Goal: Task Accomplishment & Management: Manage account settings

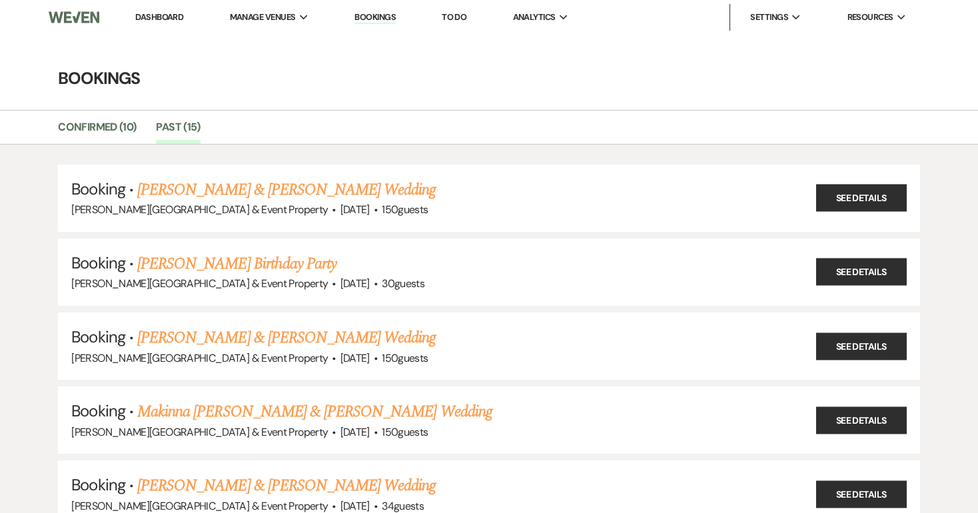
click at [165, 13] on link "Dashboard" at bounding box center [159, 16] width 48 height 11
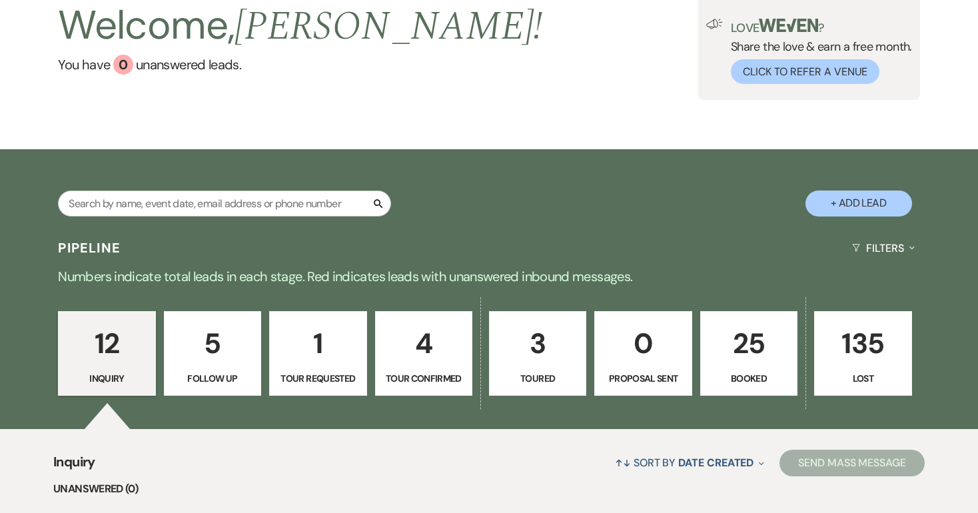
scroll to position [108, 0]
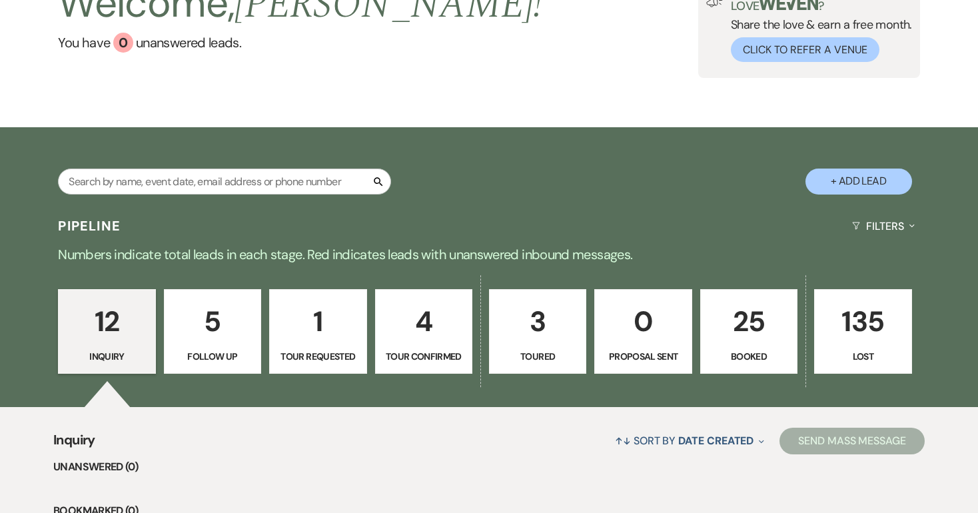
click at [430, 340] on p "4" at bounding box center [424, 321] width 80 height 45
select select "4"
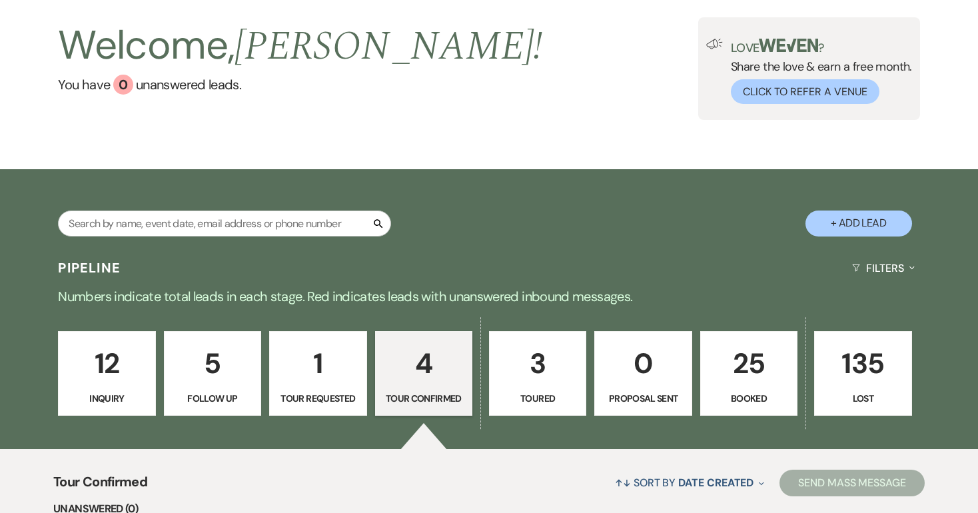
scroll to position [40, 0]
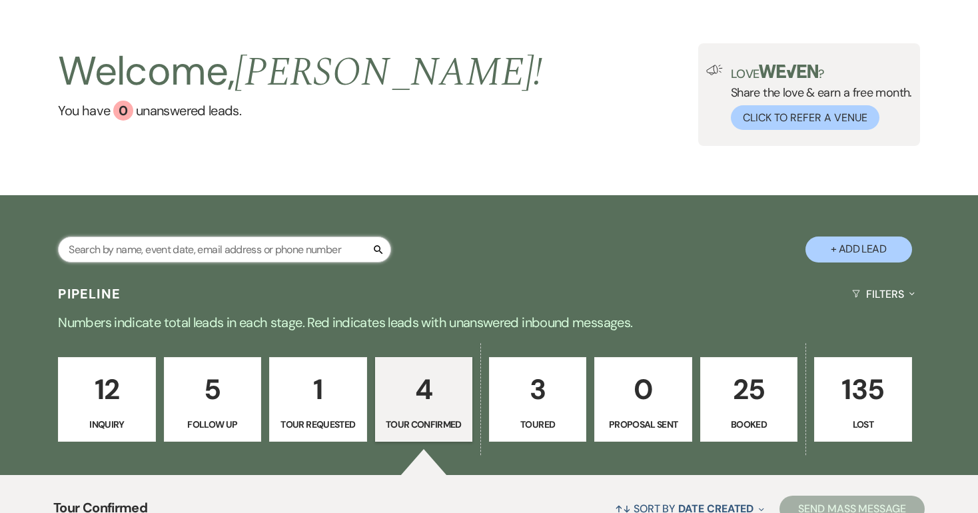
click at [227, 245] on input "text" at bounding box center [224, 250] width 333 height 26
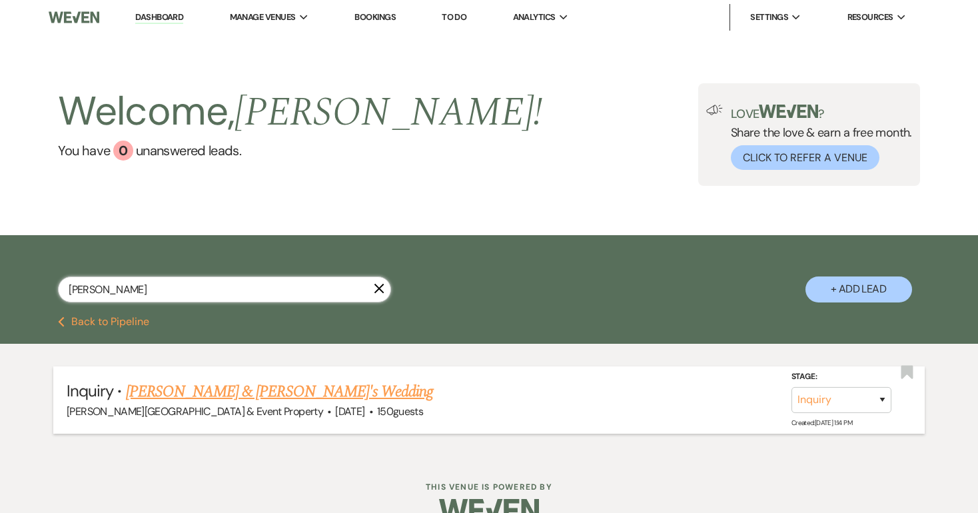
type input "[PERSON_NAME]"
click at [278, 391] on link "[PERSON_NAME] & [PERSON_NAME]'s Wedding" at bounding box center [280, 392] width 308 height 24
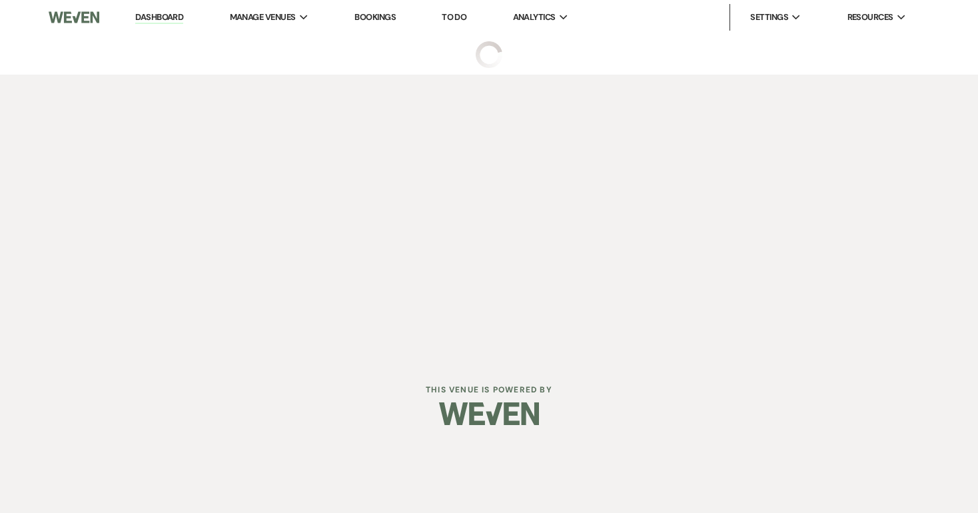
select select "5"
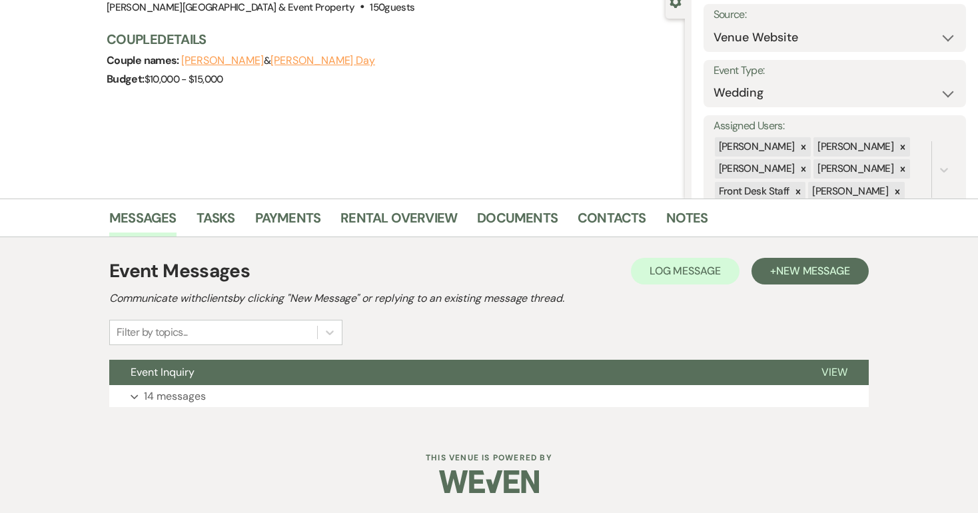
scroll to position [135, 0]
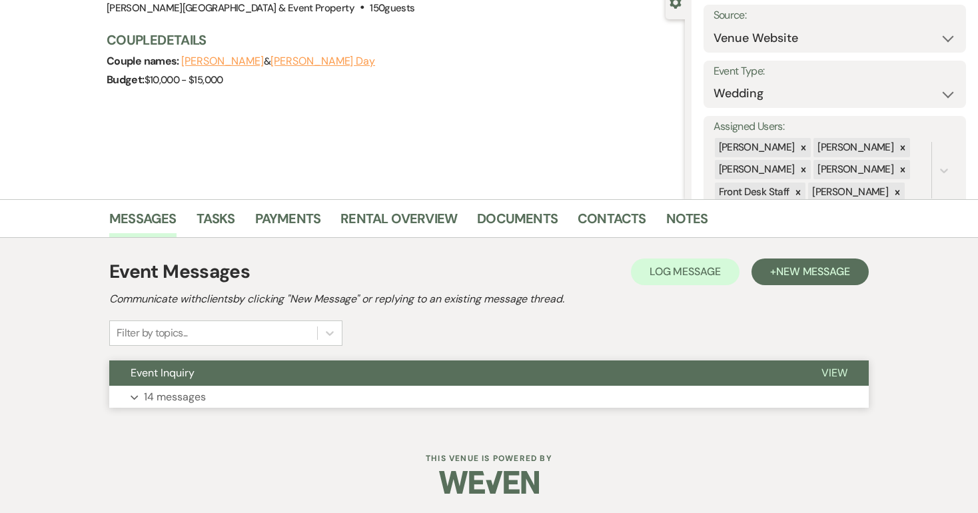
click at [180, 400] on p "14 messages" at bounding box center [175, 396] width 62 height 17
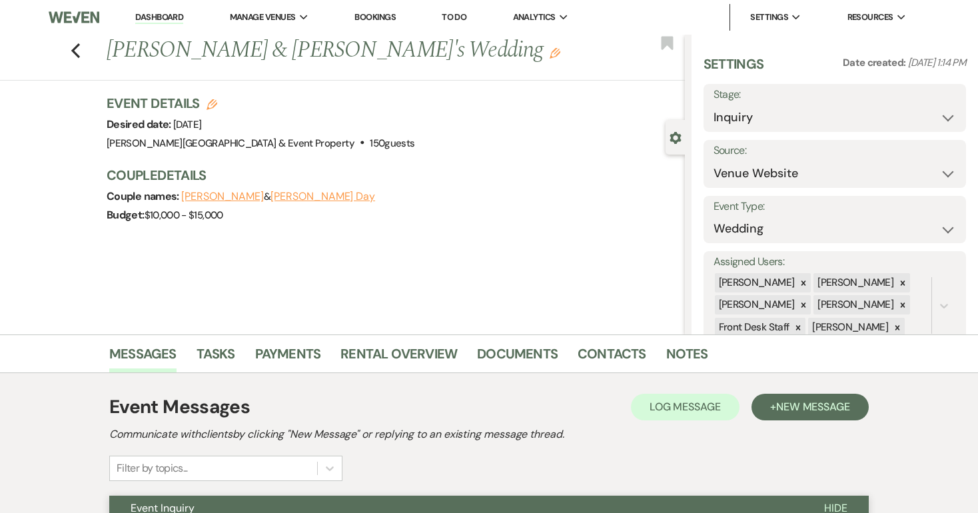
scroll to position [0, 0]
select select "4"
click at [676, 352] on link "Notes" at bounding box center [687, 357] width 42 height 29
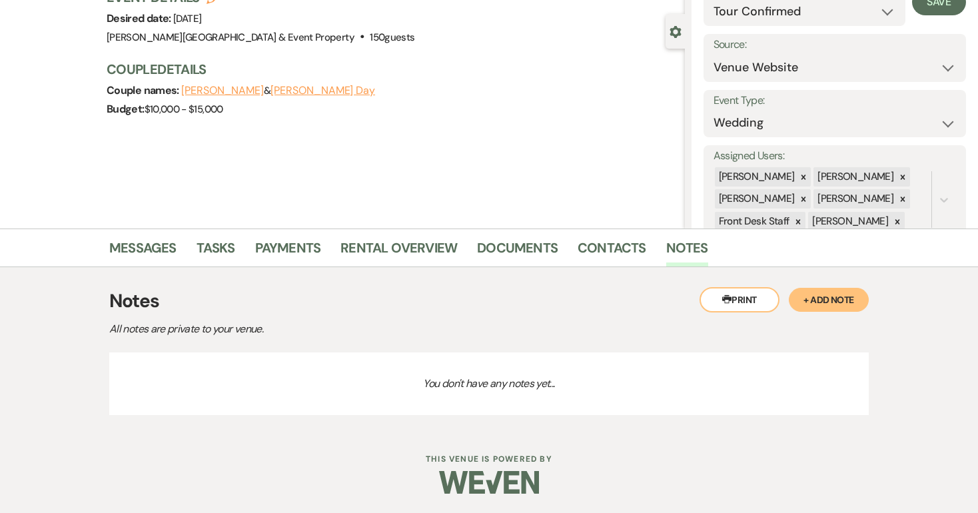
scroll to position [105, 0]
click at [825, 304] on button "+ Add Note" at bounding box center [829, 300] width 80 height 24
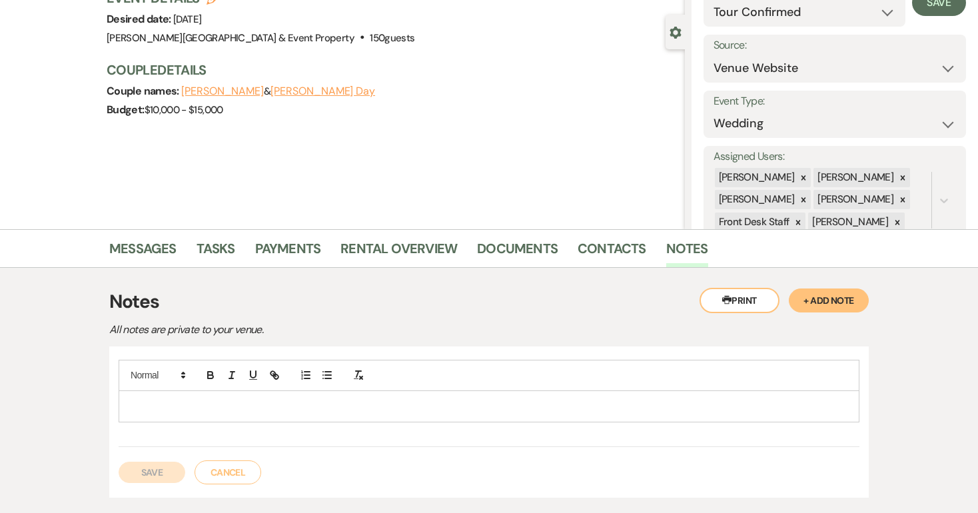
click at [530, 410] on p at bounding box center [489, 406] width 720 height 15
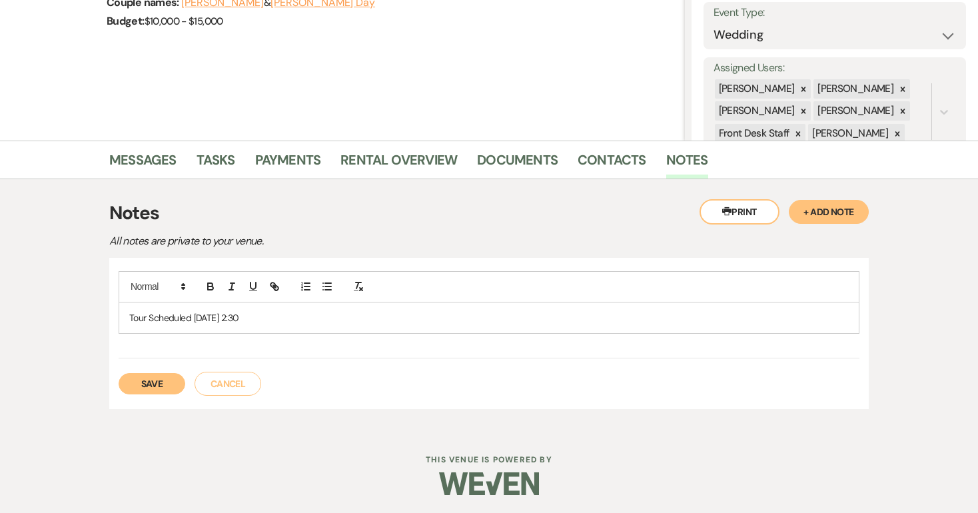
scroll to position [194, 0]
click at [149, 380] on button "Save" at bounding box center [152, 383] width 67 height 21
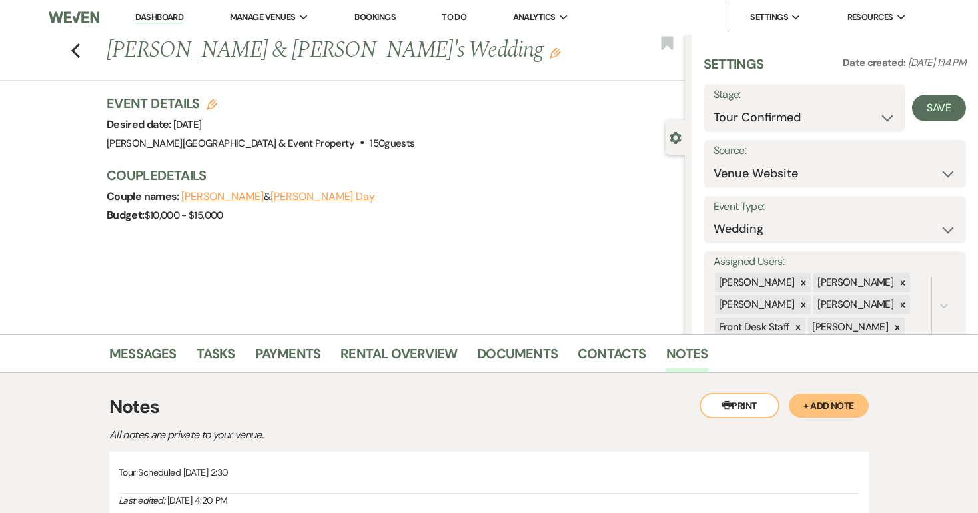
scroll to position [0, 0]
click at [945, 108] on button "Save" at bounding box center [939, 108] width 54 height 27
click at [76, 49] on icon "Previous" at bounding box center [76, 51] width 10 height 16
select select "4"
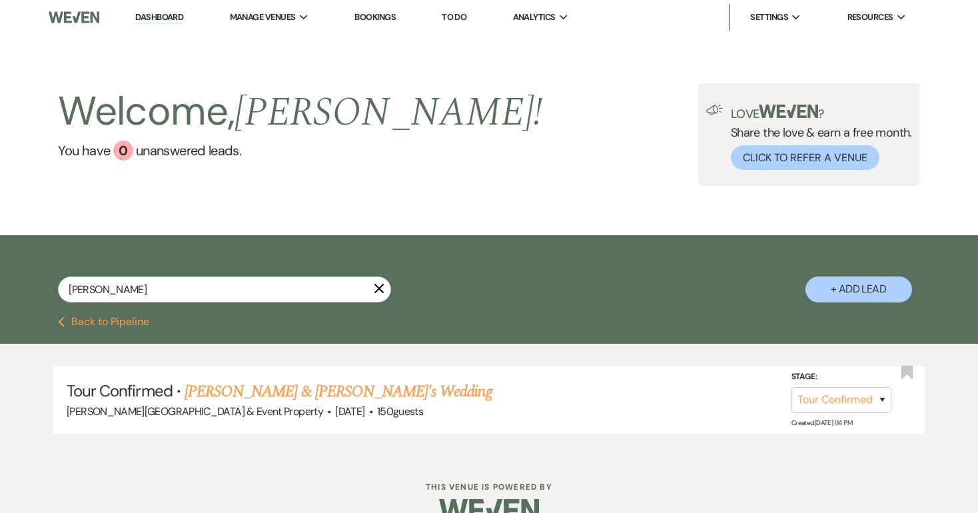
click at [157, 17] on link "Dashboard" at bounding box center [159, 17] width 48 height 13
select select "4"
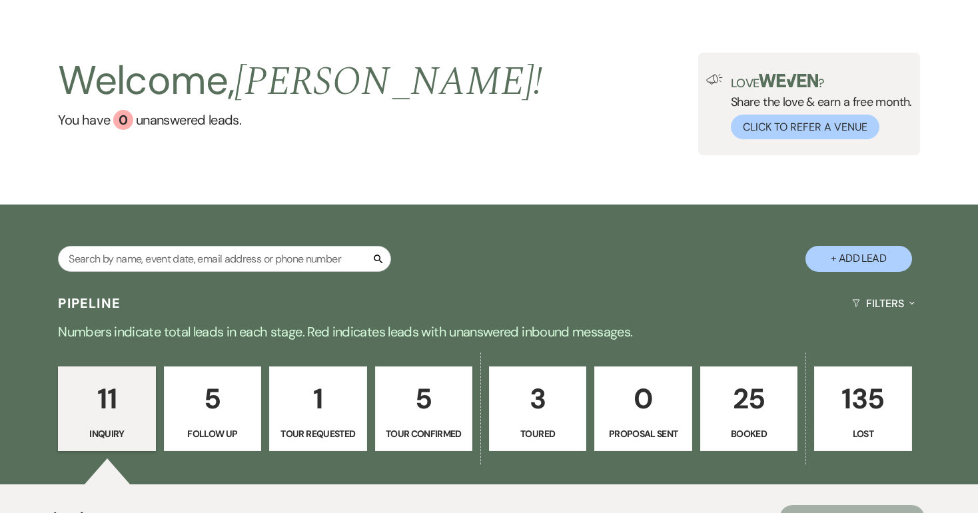
scroll to position [55, 0]
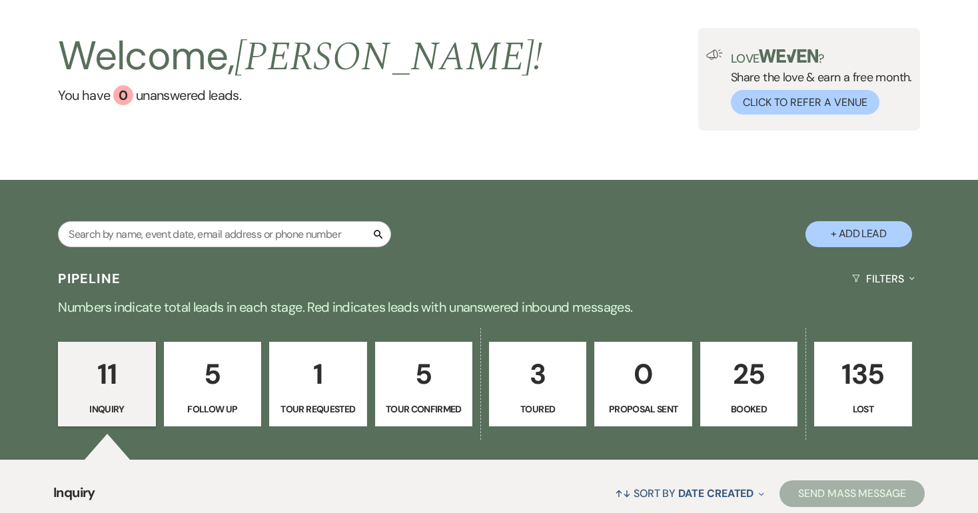
click at [421, 380] on p "5" at bounding box center [424, 374] width 80 height 45
select select "4"
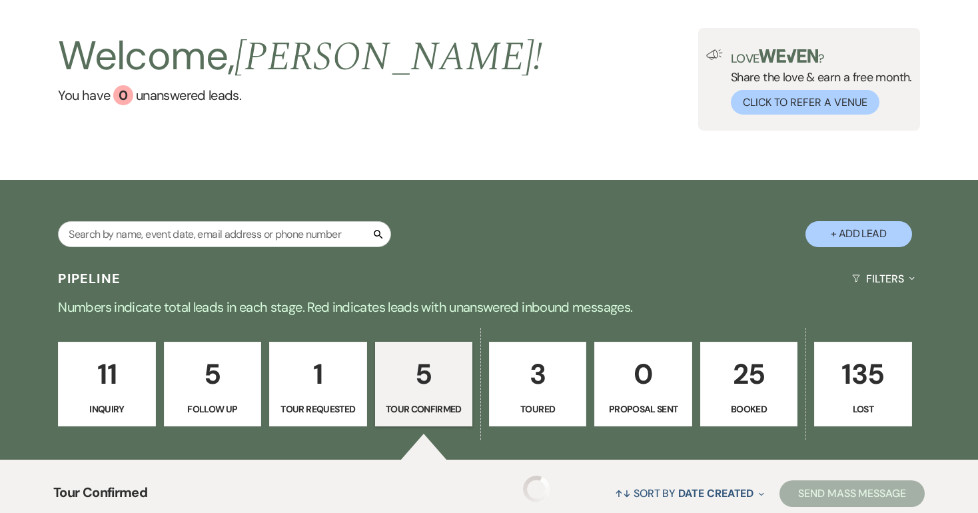
select select "4"
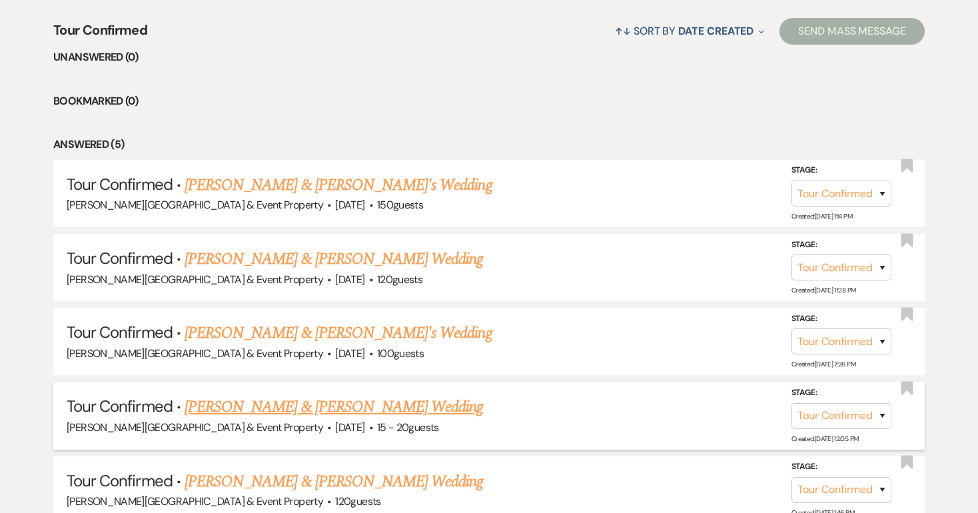
scroll to position [519, 0]
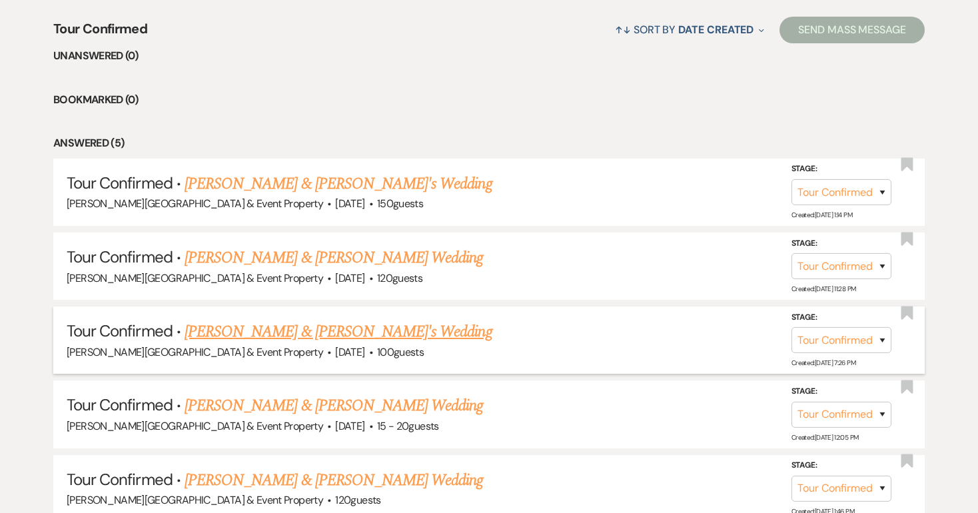
click at [340, 330] on link "[PERSON_NAME] & [PERSON_NAME]'s Wedding" at bounding box center [339, 332] width 308 height 24
select select "4"
select select "5"
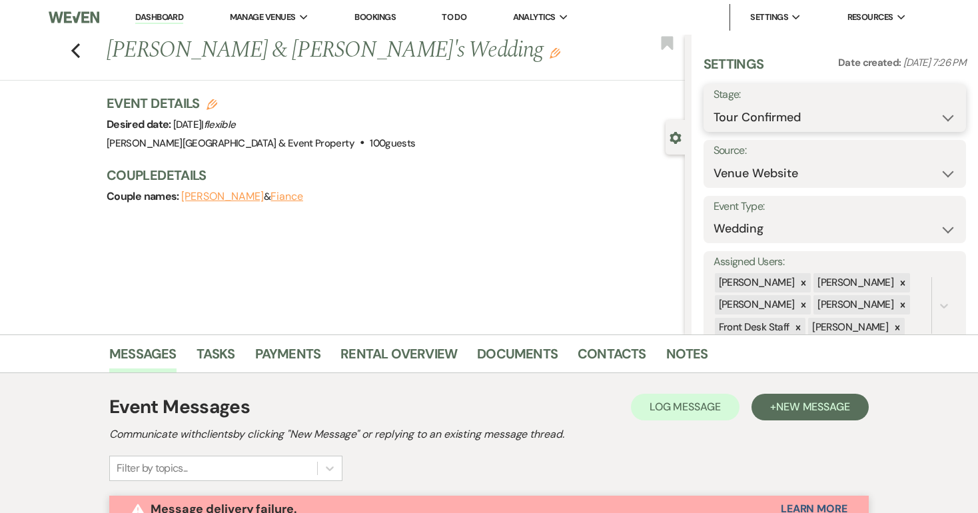
select select "5"
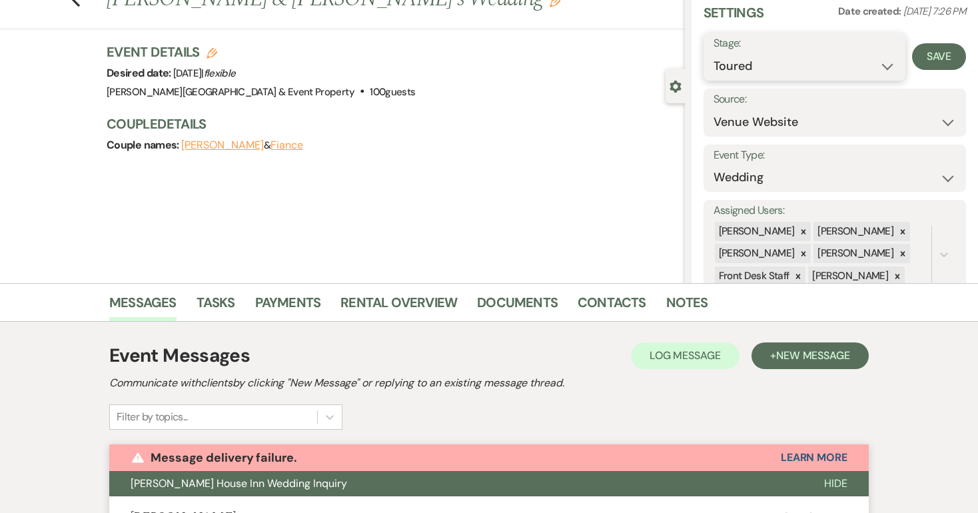
scroll to position [54, 0]
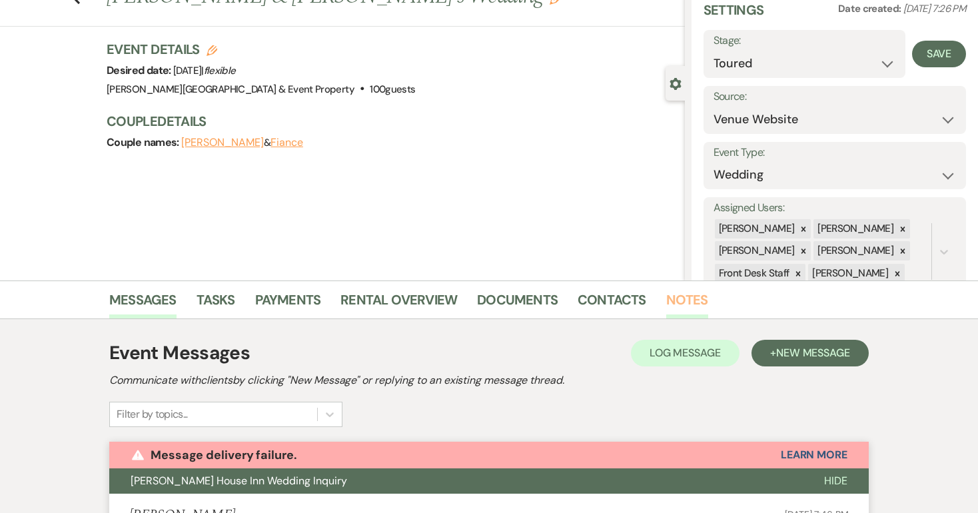
click at [674, 298] on link "Notes" at bounding box center [687, 303] width 42 height 29
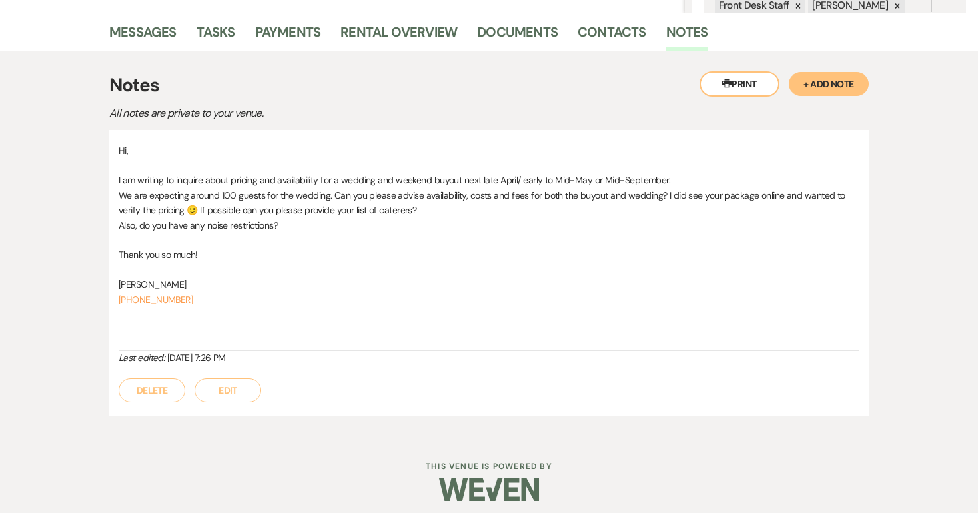
scroll to position [322, 0]
click at [834, 81] on button "+ Add Note" at bounding box center [829, 83] width 80 height 24
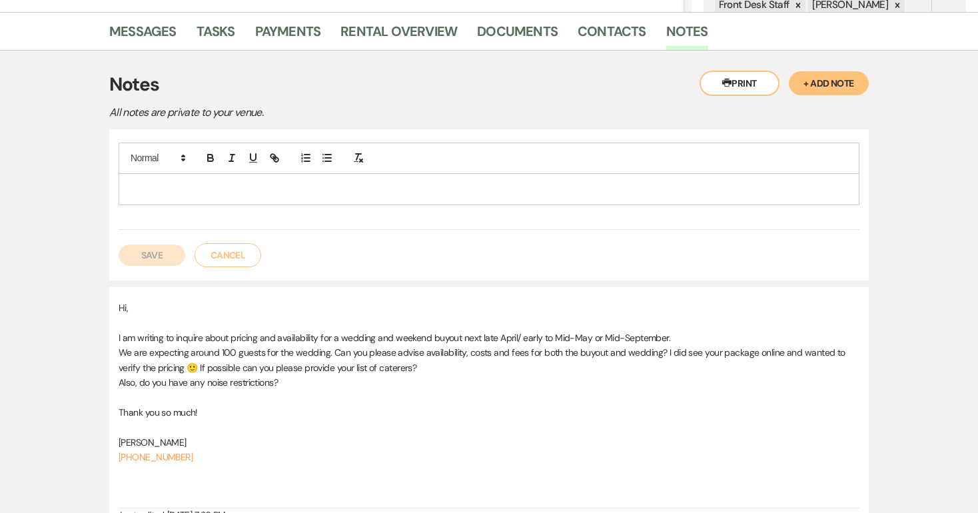
click at [145, 188] on p at bounding box center [489, 189] width 720 height 15
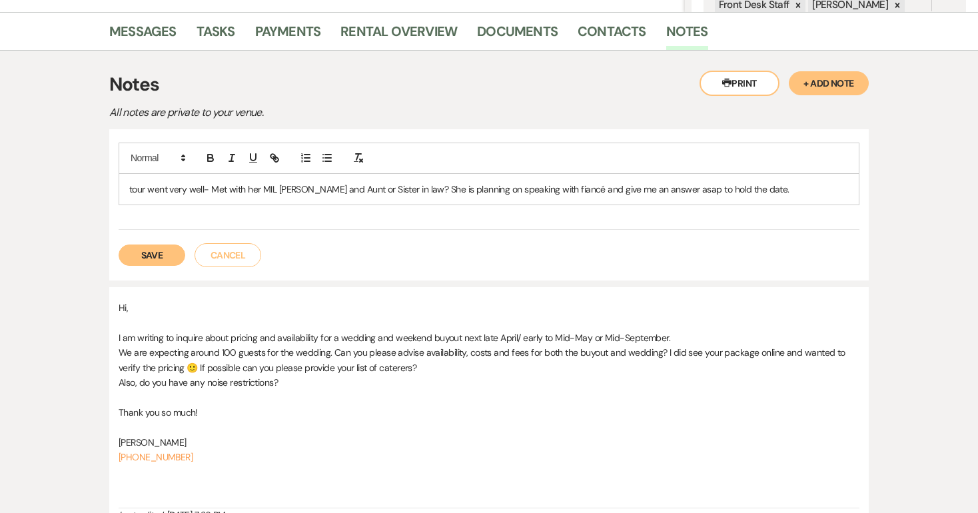
click at [151, 253] on button "Save" at bounding box center [152, 255] width 67 height 21
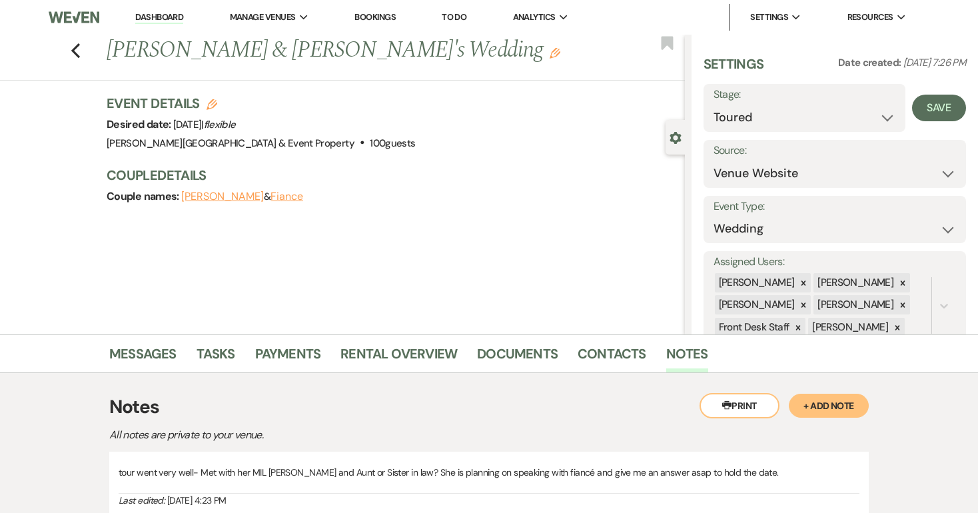
scroll to position [0, 0]
click at [605, 354] on link "Contacts" at bounding box center [612, 357] width 69 height 29
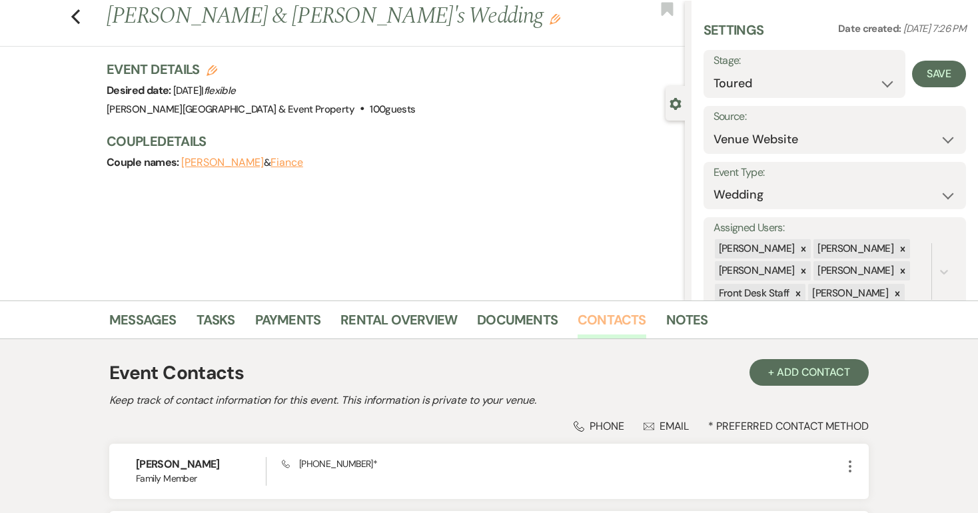
scroll to position [39, 0]
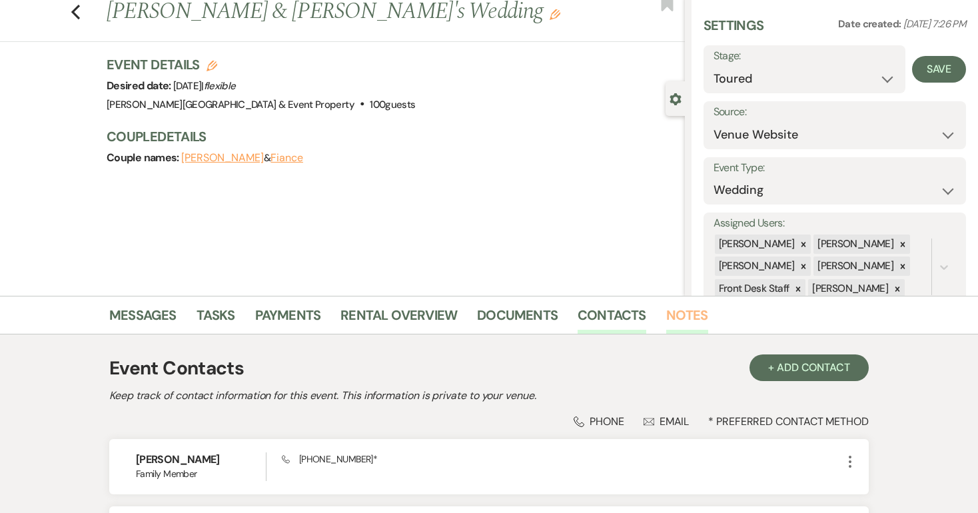
click at [678, 316] on link "Notes" at bounding box center [687, 318] width 42 height 29
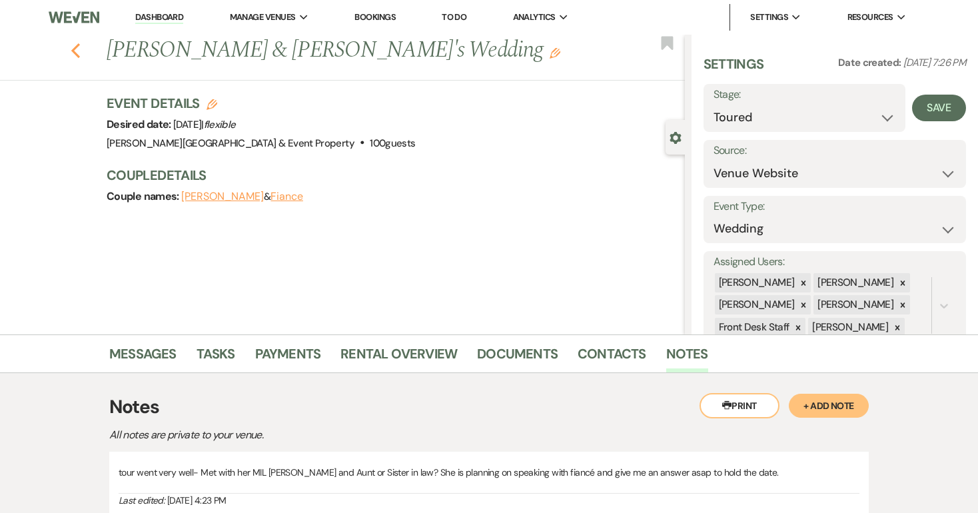
click at [77, 48] on icon "Previous" at bounding box center [76, 51] width 10 height 16
select select "4"
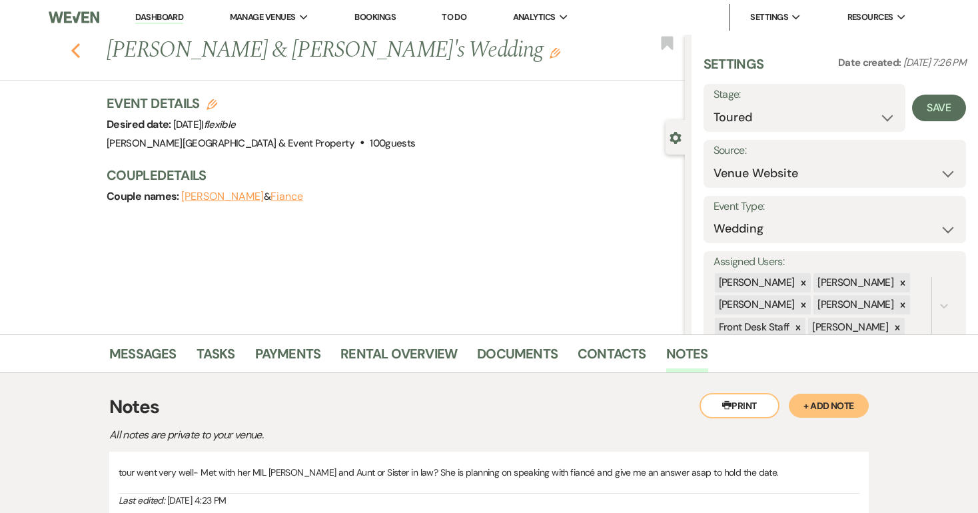
select select "4"
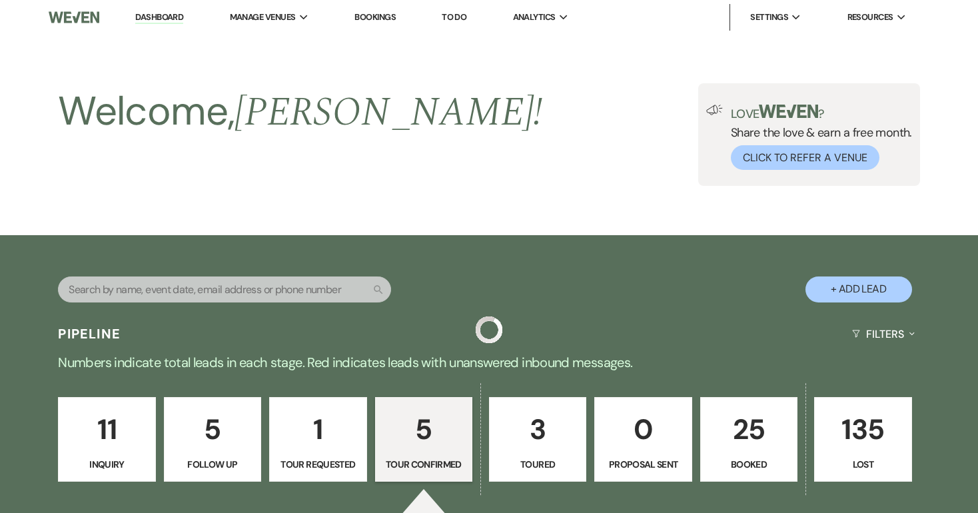
scroll to position [519, 0]
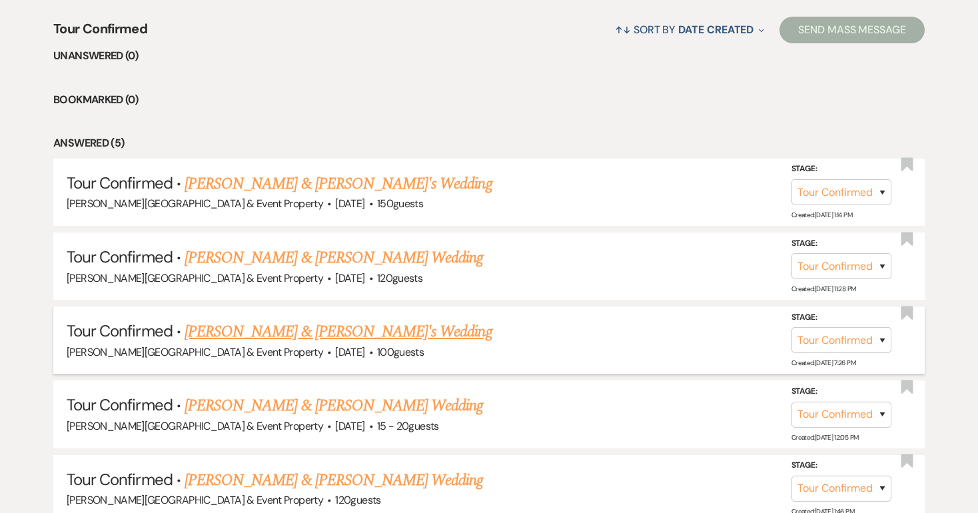
click at [327, 327] on link "[PERSON_NAME] & [PERSON_NAME]'s Wedding" at bounding box center [339, 332] width 308 height 24
select select "4"
select select "5"
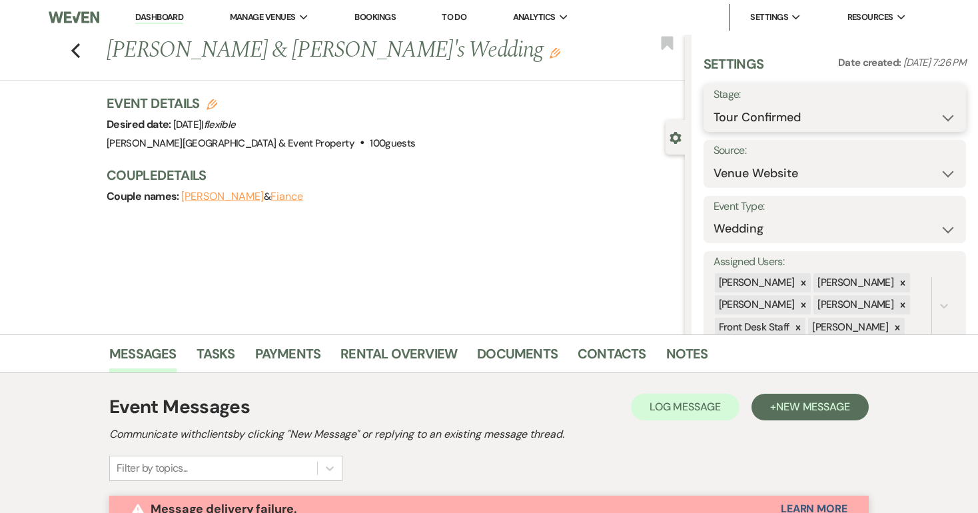
select select "5"
click at [936, 109] on button "Save" at bounding box center [939, 108] width 54 height 27
click at [75, 50] on icon "Previous" at bounding box center [76, 51] width 10 height 16
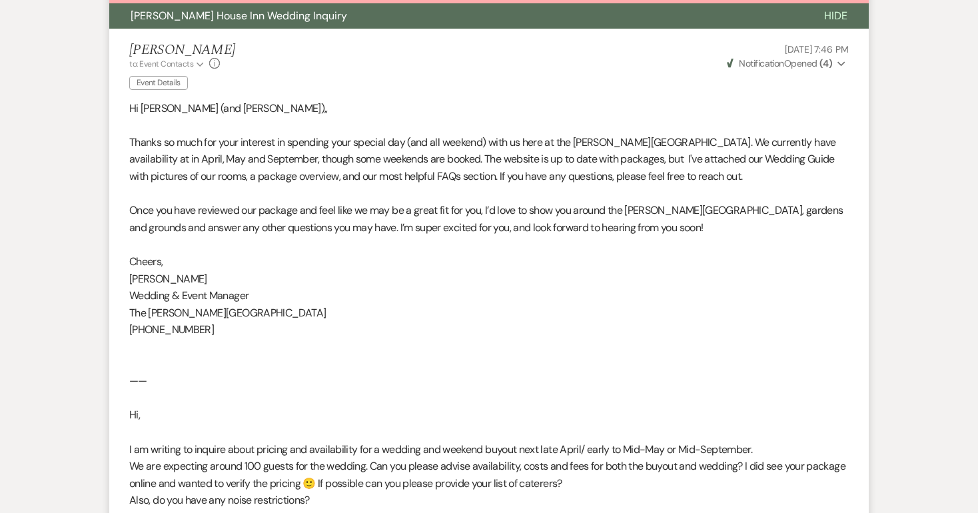
select select "4"
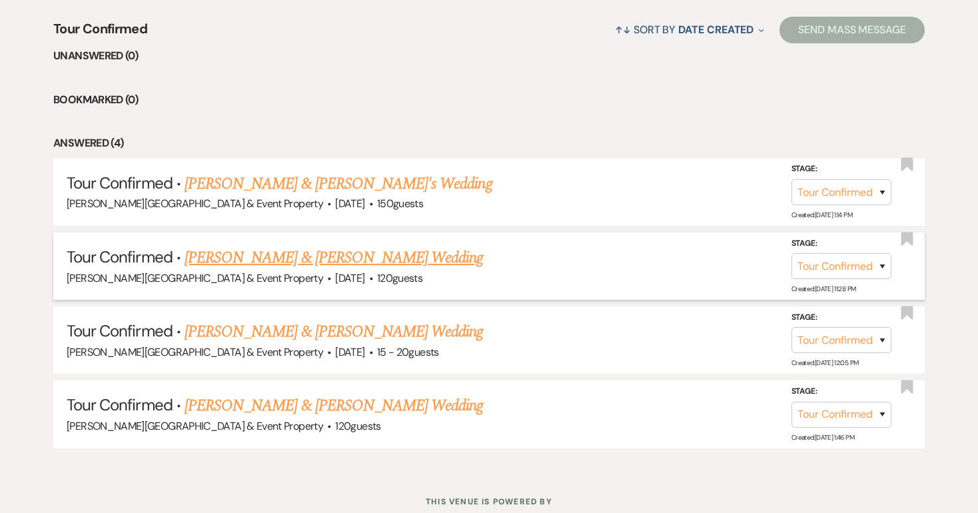
click at [368, 256] on link "[PERSON_NAME] & [PERSON_NAME] Wedding" at bounding box center [334, 258] width 298 height 24
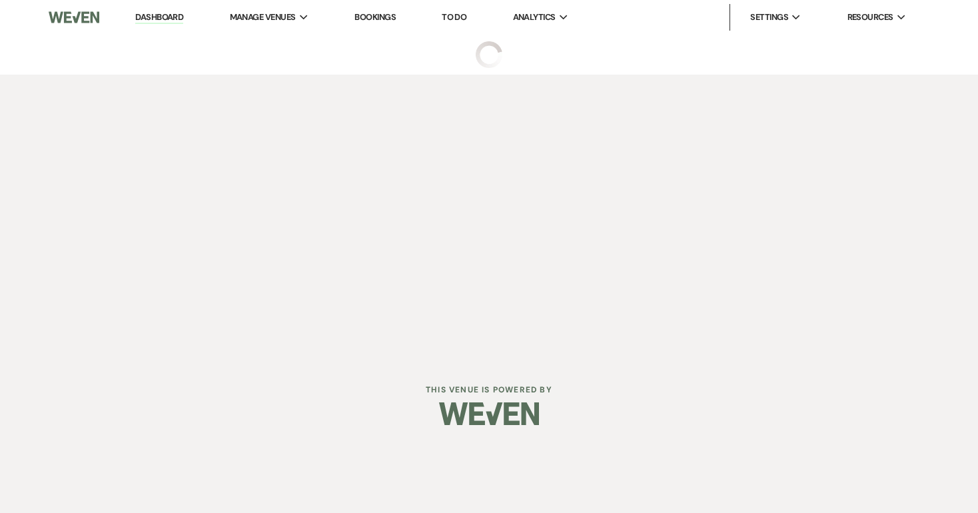
select select "4"
select select "5"
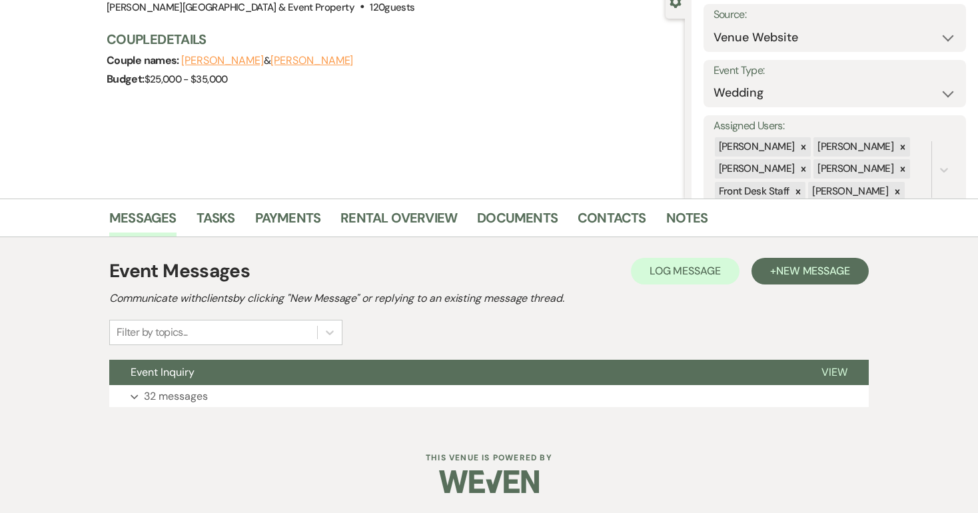
scroll to position [135, 0]
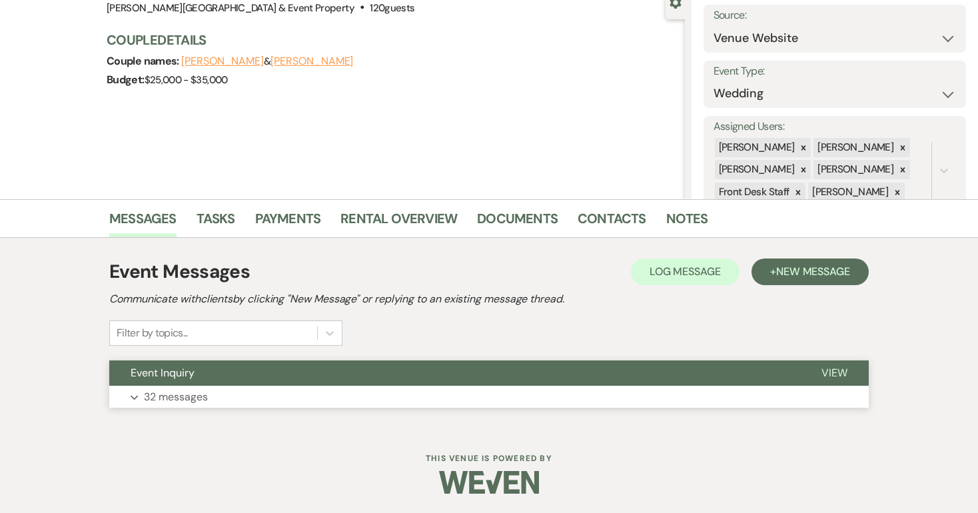
click at [182, 397] on p "32 messages" at bounding box center [176, 396] width 64 height 17
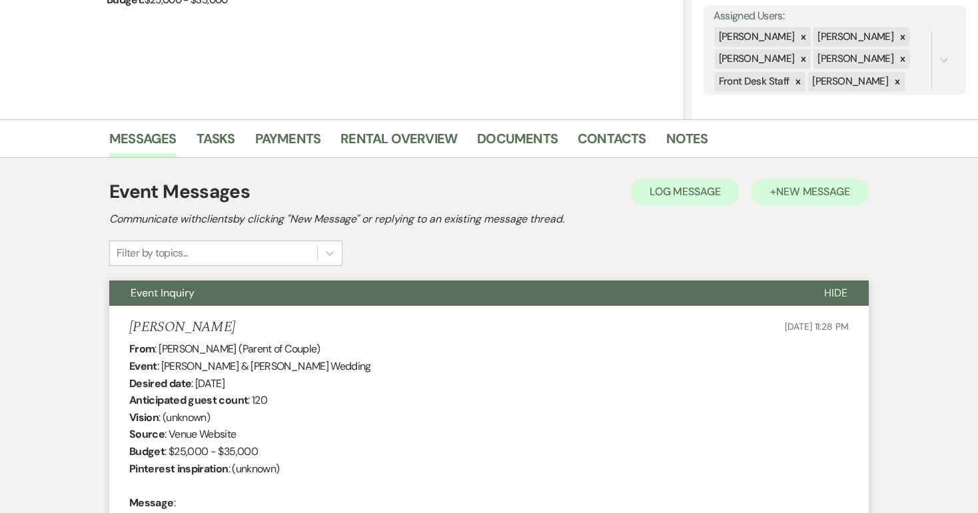
scroll to position [93, 0]
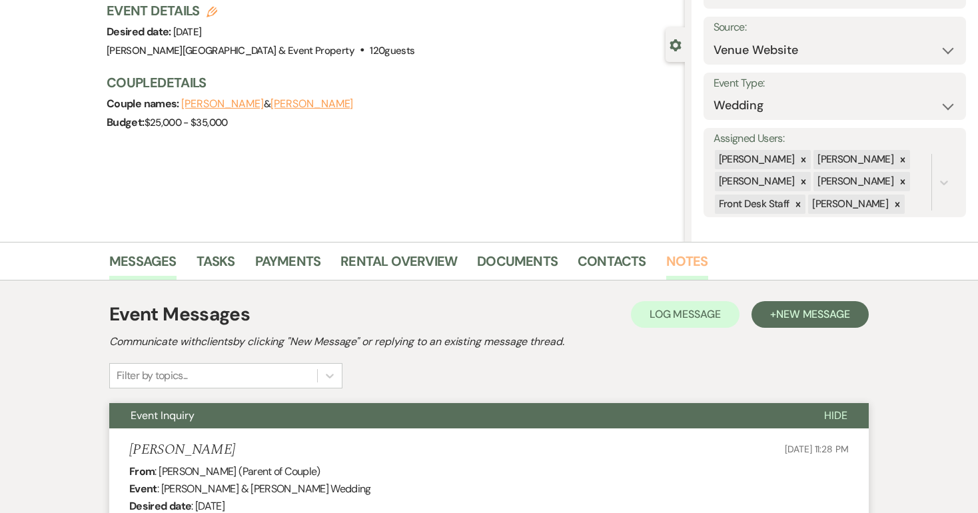
click at [678, 258] on link "Notes" at bounding box center [687, 265] width 42 height 29
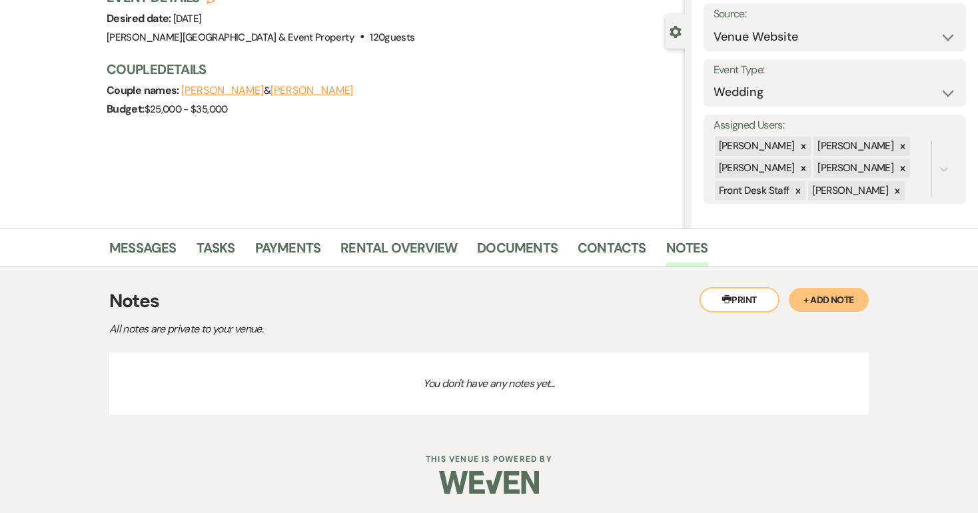
scroll to position [105, 0]
click at [828, 298] on button "+ Add Note" at bounding box center [829, 300] width 80 height 24
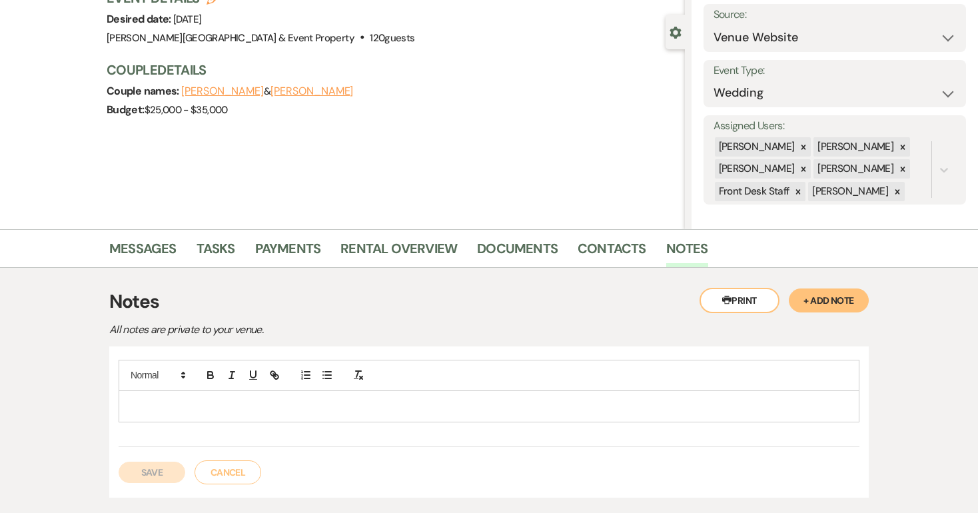
click at [143, 393] on div at bounding box center [489, 406] width 740 height 31
drag, startPoint x: 296, startPoint y: 406, endPoint x: 276, endPoint y: 406, distance: 20.0
click at [276, 406] on p "Tour booked for [DATE] or 2 (1st idday of the dead" at bounding box center [489, 406] width 720 height 15
click at [357, 404] on p "Tour booked for [DATE] or 2 (1st its [DATE]" at bounding box center [489, 406] width 720 height 15
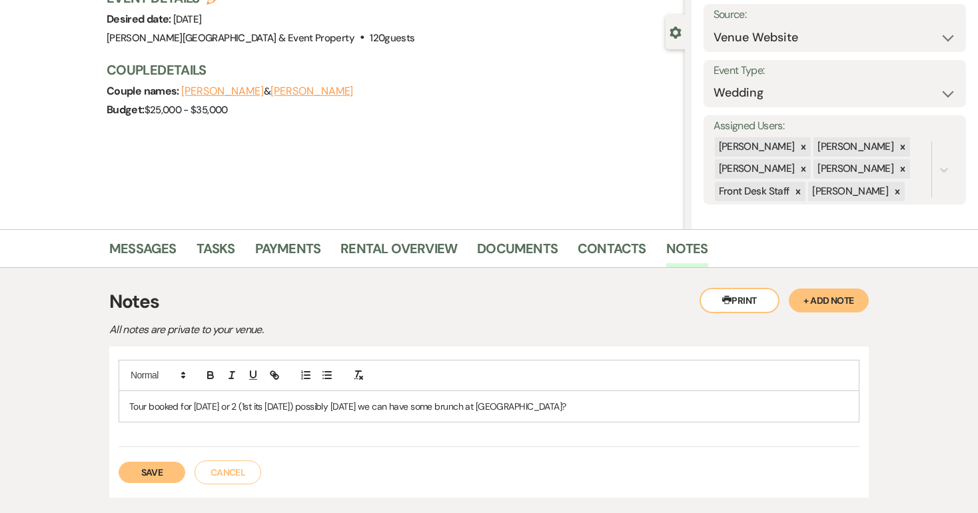
click at [165, 471] on button "Save" at bounding box center [152, 472] width 67 height 21
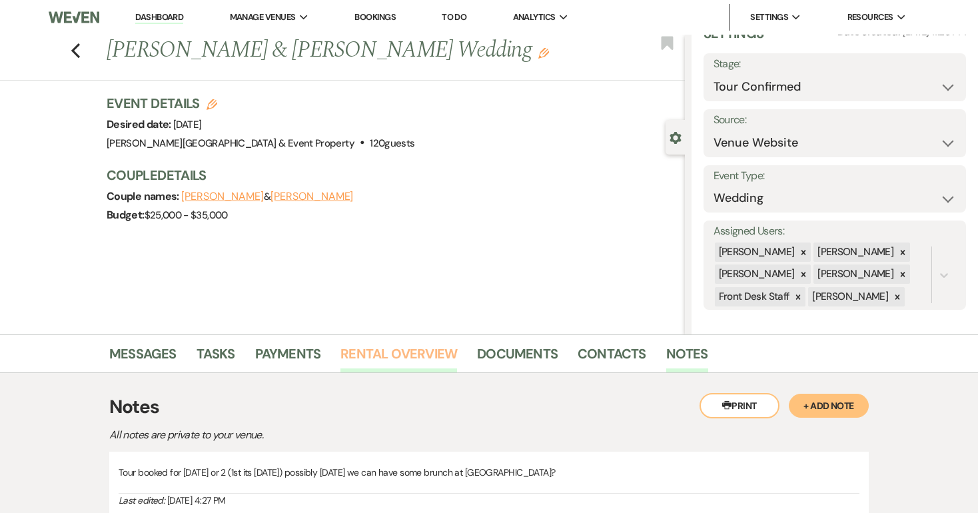
scroll to position [0, 0]
click at [213, 105] on icon "Edit" at bounding box center [212, 104] width 11 height 11
select select "739"
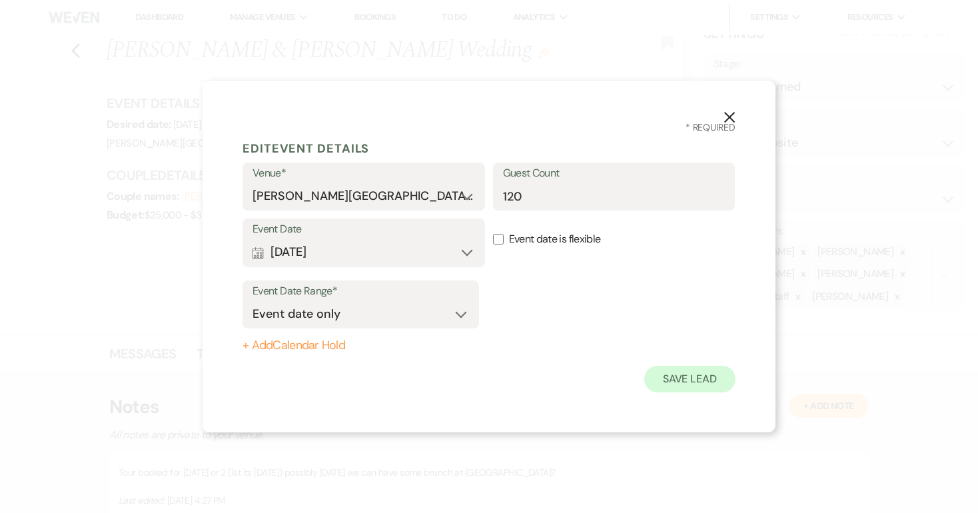
click at [686, 380] on button "Save Lead" at bounding box center [689, 379] width 91 height 27
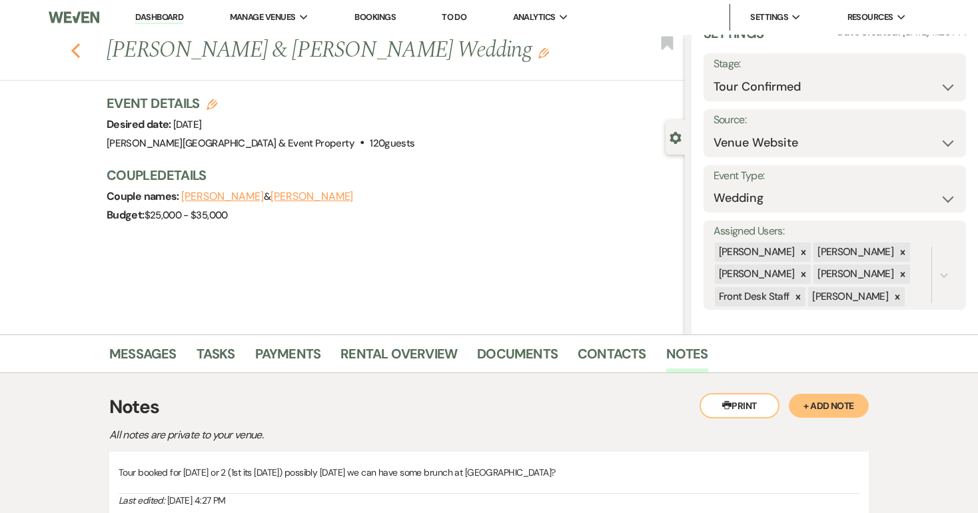
click at [73, 52] on icon "Previous" at bounding box center [76, 51] width 10 height 16
select select "4"
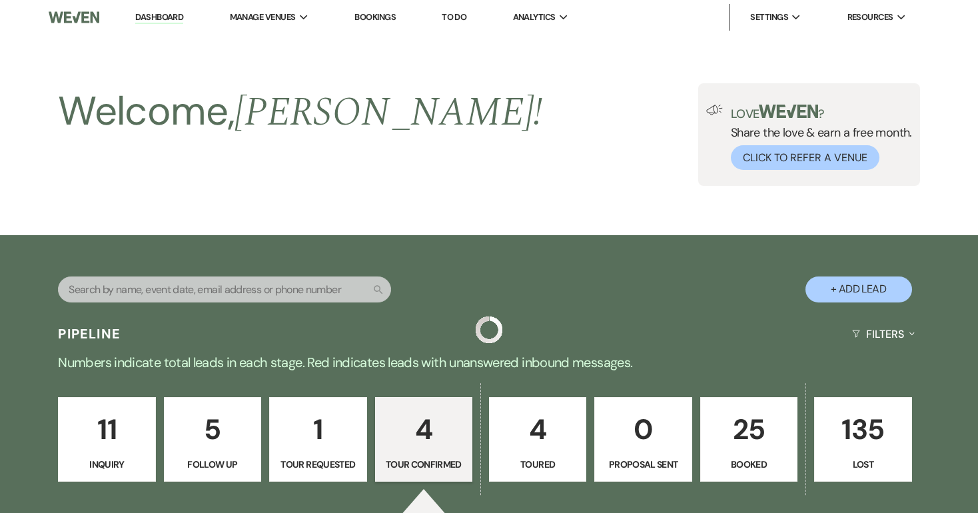
scroll to position [519, 0]
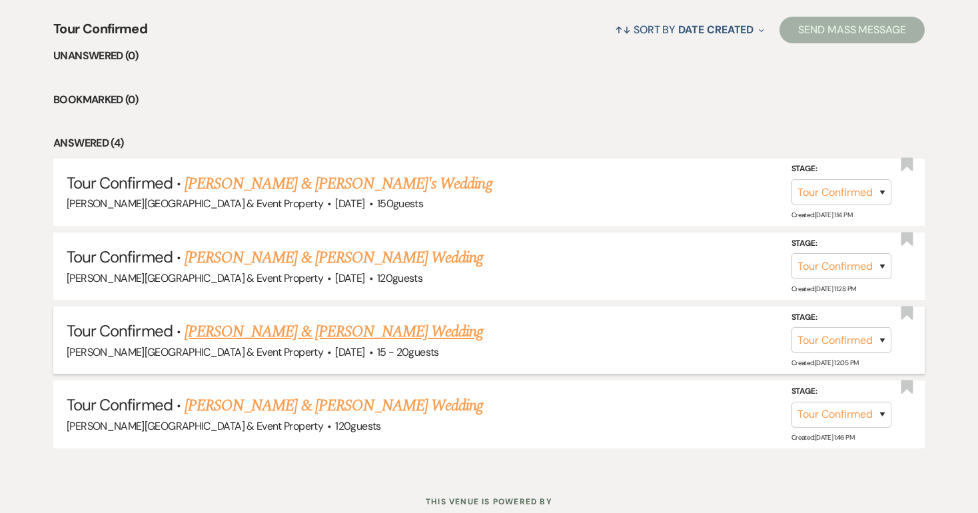
click at [326, 326] on link "[PERSON_NAME] & [PERSON_NAME] Wedding" at bounding box center [334, 332] width 298 height 24
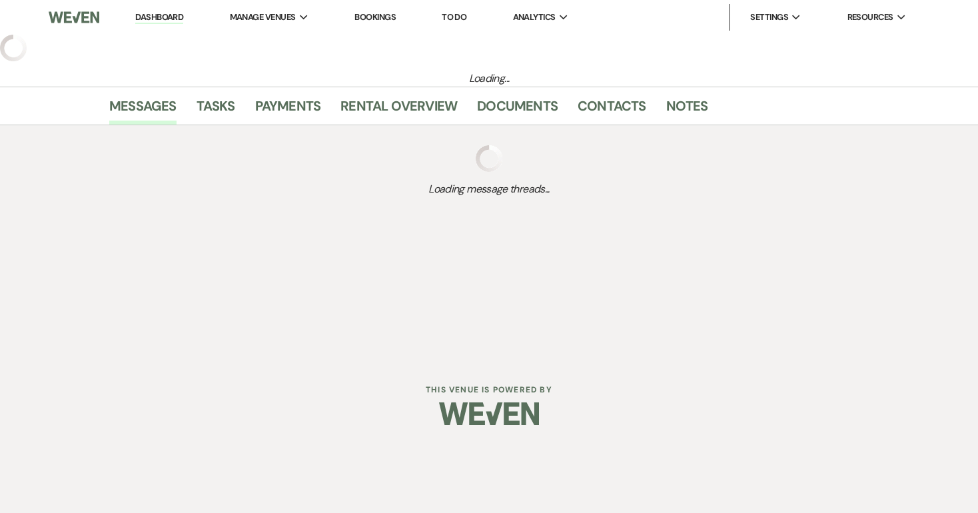
select select "4"
select select "5"
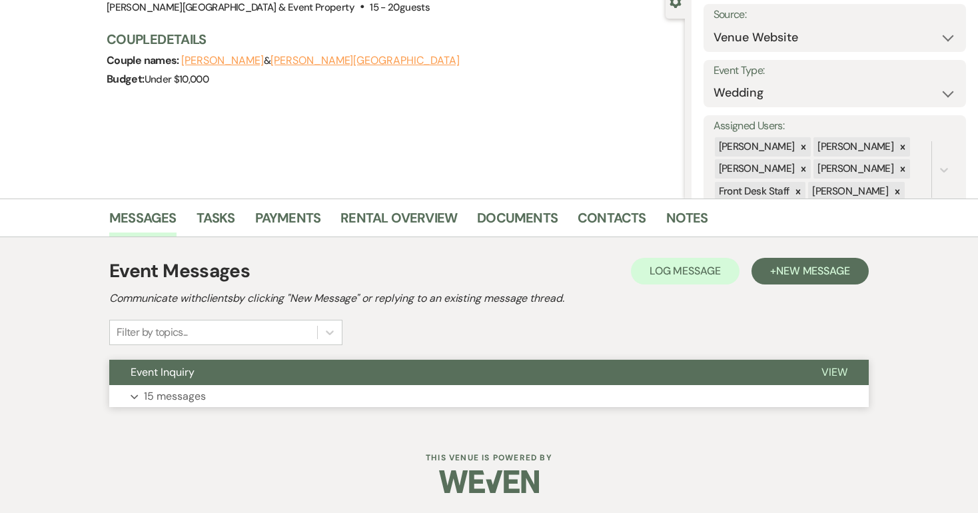
scroll to position [135, 0]
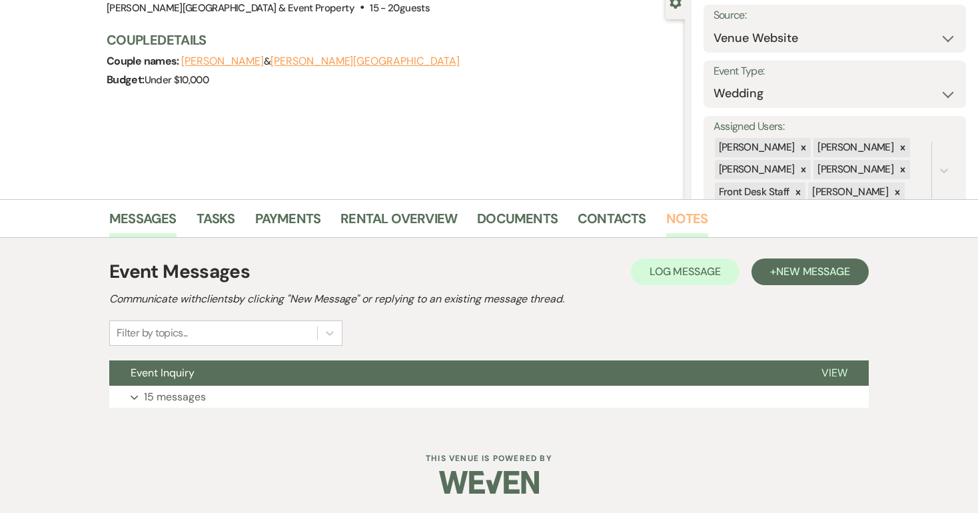
click at [676, 216] on link "Notes" at bounding box center [687, 222] width 42 height 29
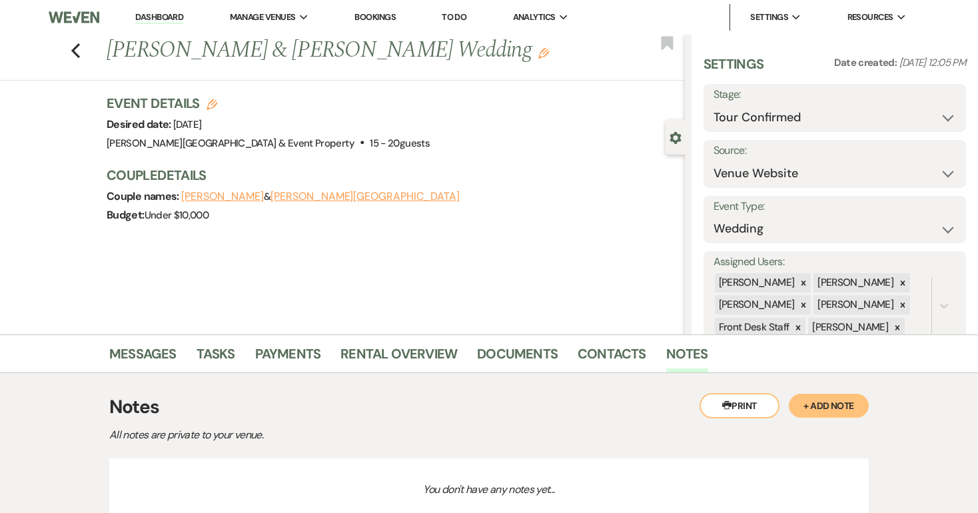
scroll to position [59, 0]
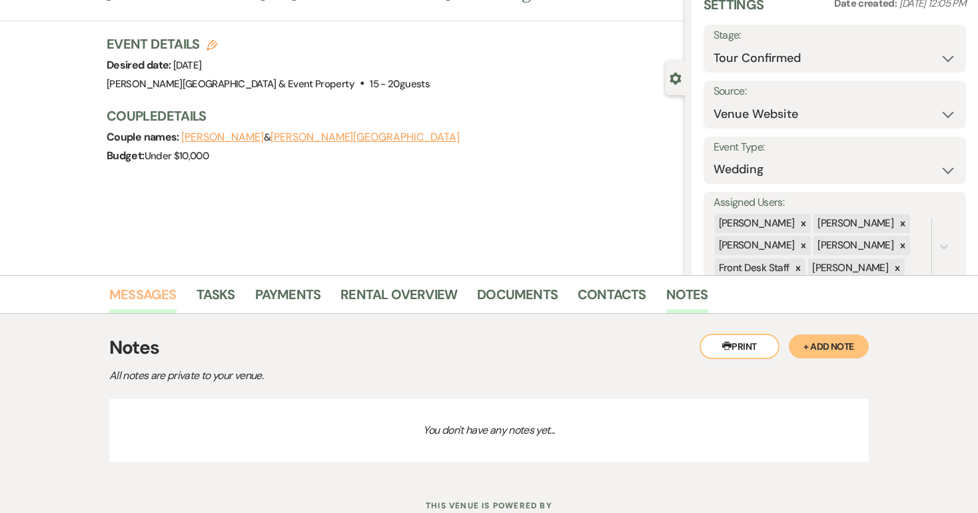
click at [157, 295] on link "Messages" at bounding box center [142, 298] width 67 height 29
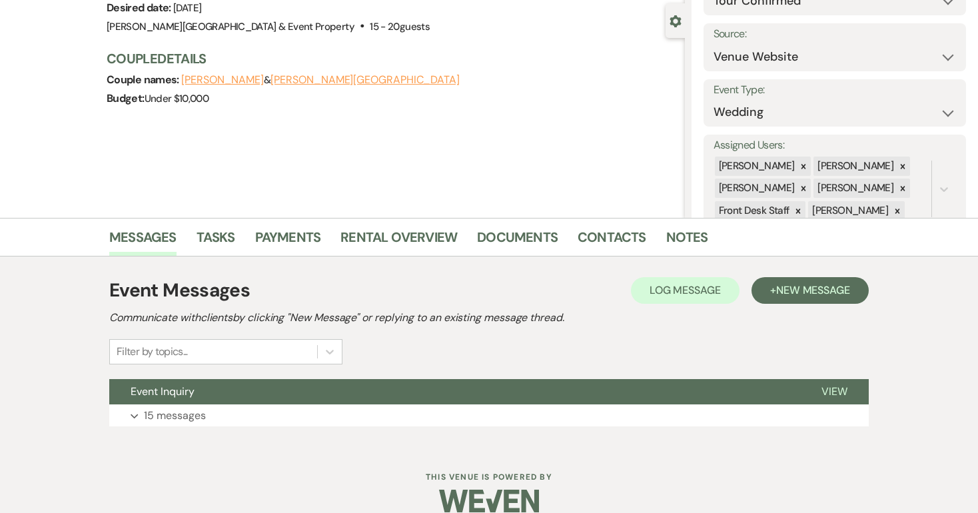
scroll to position [119, 0]
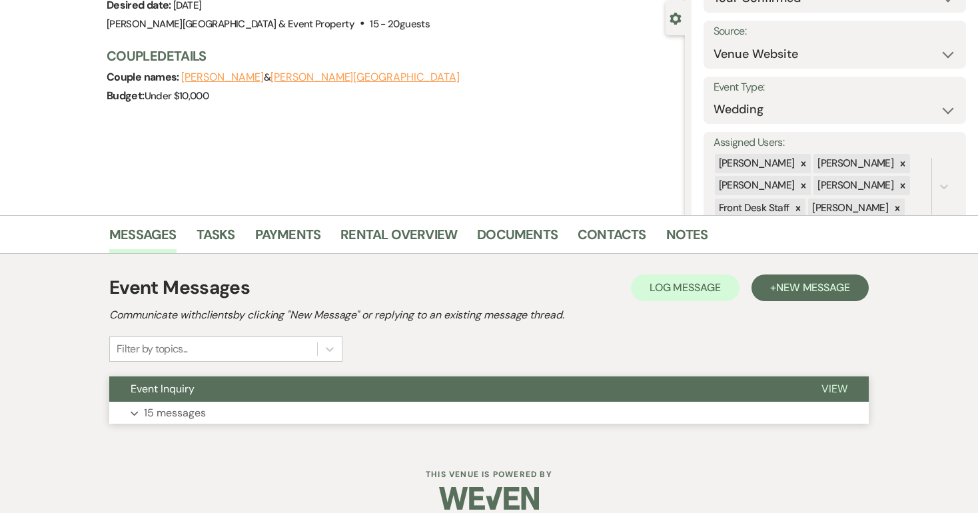
click at [186, 416] on p "15 messages" at bounding box center [175, 412] width 62 height 17
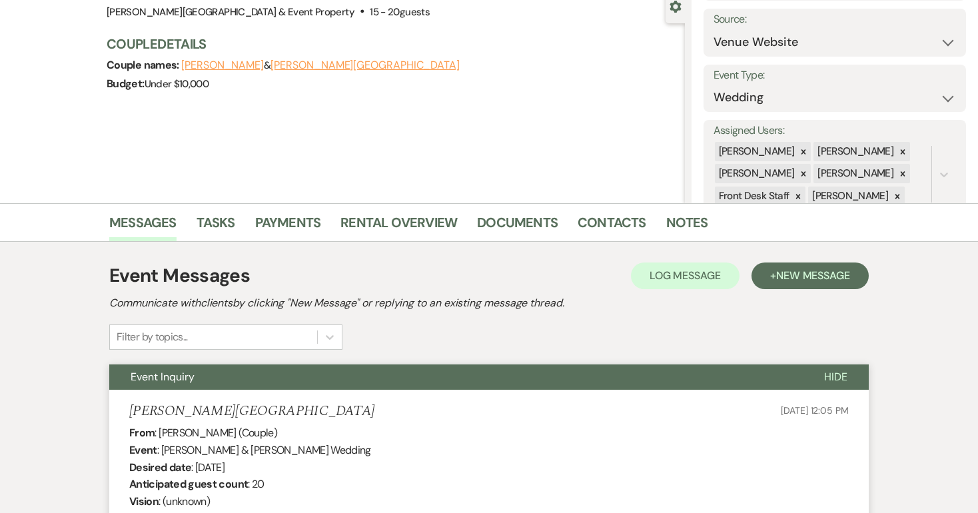
scroll to position [131, 0]
click at [676, 221] on link "Notes" at bounding box center [687, 226] width 42 height 29
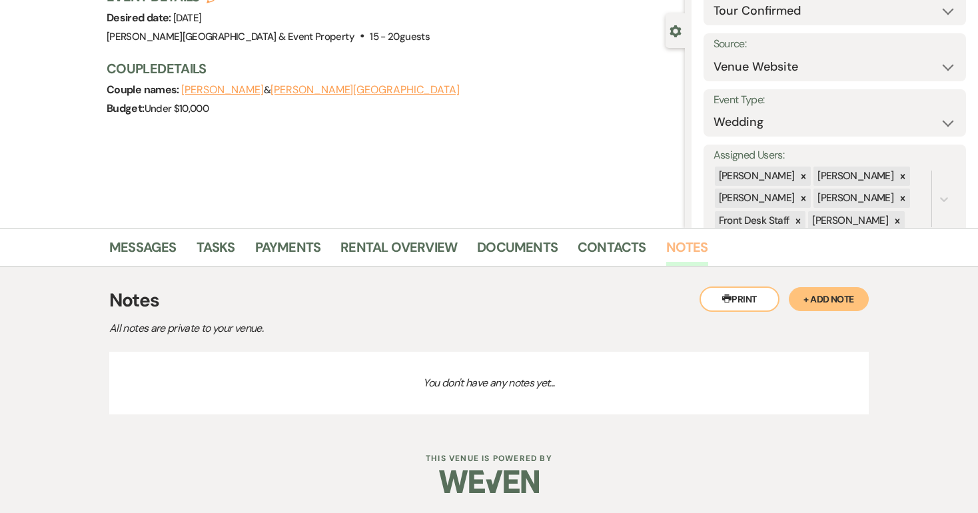
scroll to position [105, 0]
click at [446, 371] on p "You don't have any notes yet..." at bounding box center [489, 384] width 760 height 63
click at [825, 304] on button "+ Add Note" at bounding box center [829, 300] width 80 height 24
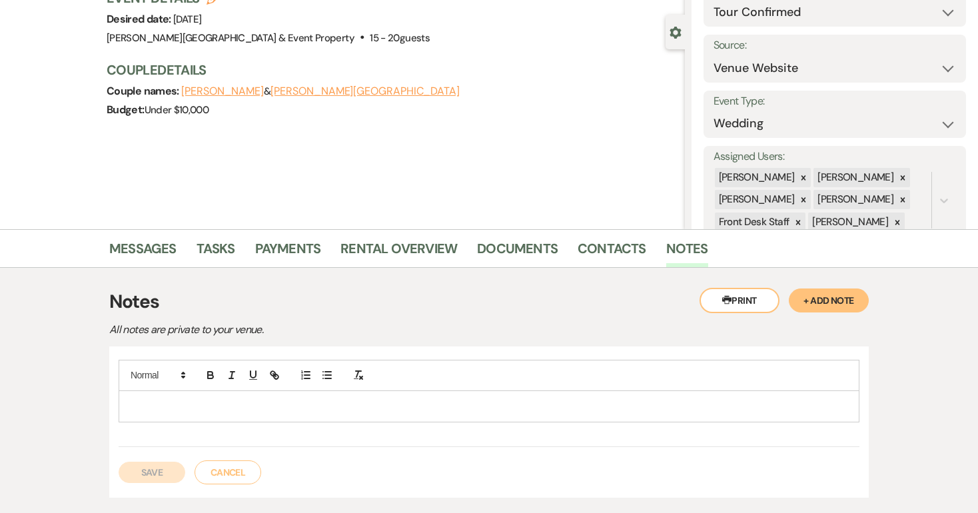
click at [451, 420] on div at bounding box center [489, 406] width 740 height 31
click at [150, 470] on button "Save" at bounding box center [152, 472] width 67 height 21
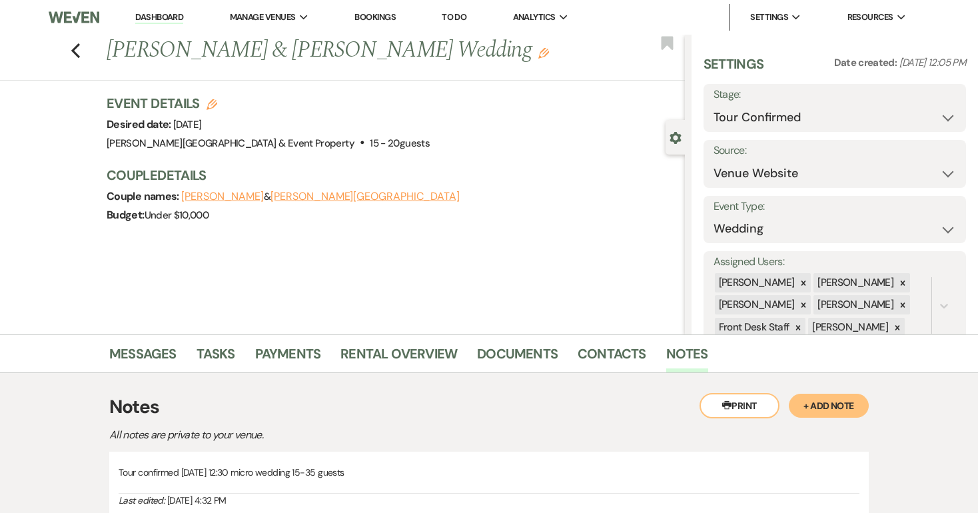
scroll to position [0, 0]
click at [79, 50] on icon "Previous" at bounding box center [76, 51] width 10 height 16
select select "4"
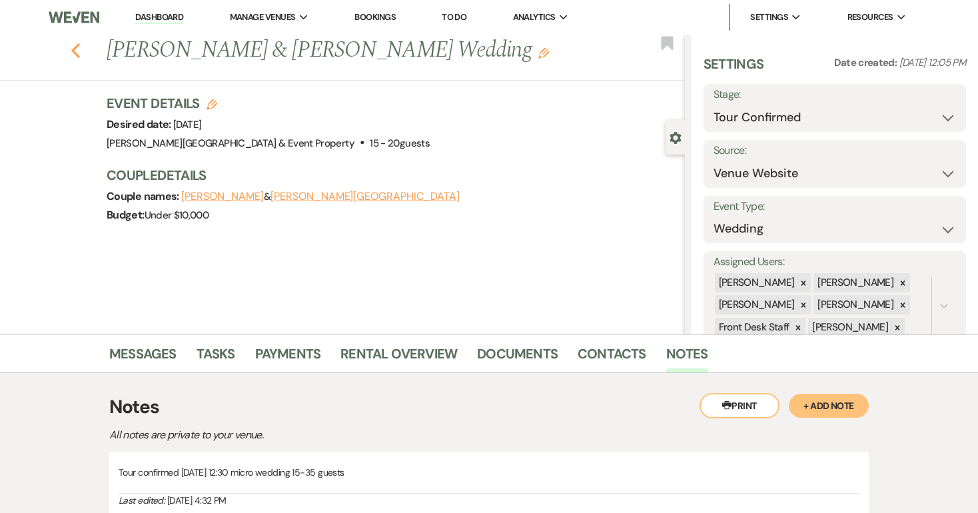
select select "4"
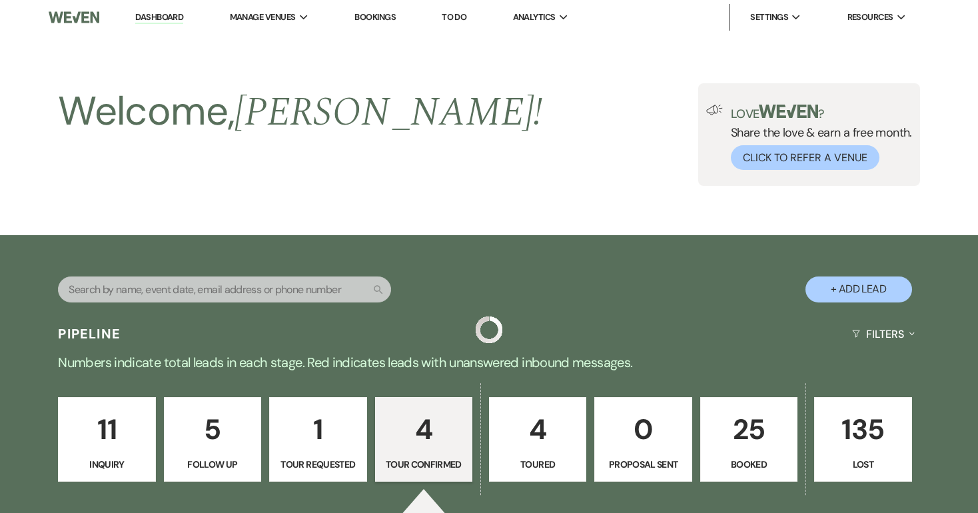
scroll to position [519, 0]
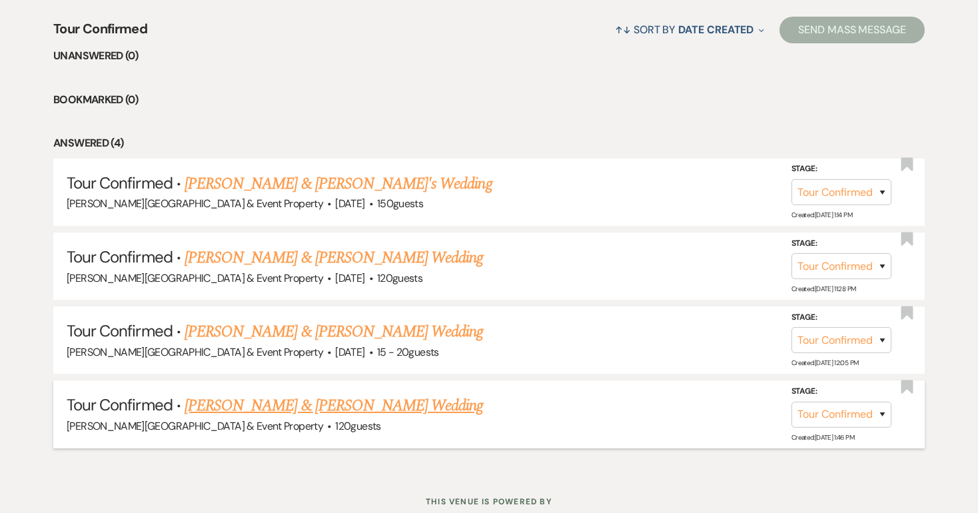
click at [345, 401] on link "[PERSON_NAME] & [PERSON_NAME] Wedding" at bounding box center [334, 406] width 298 height 24
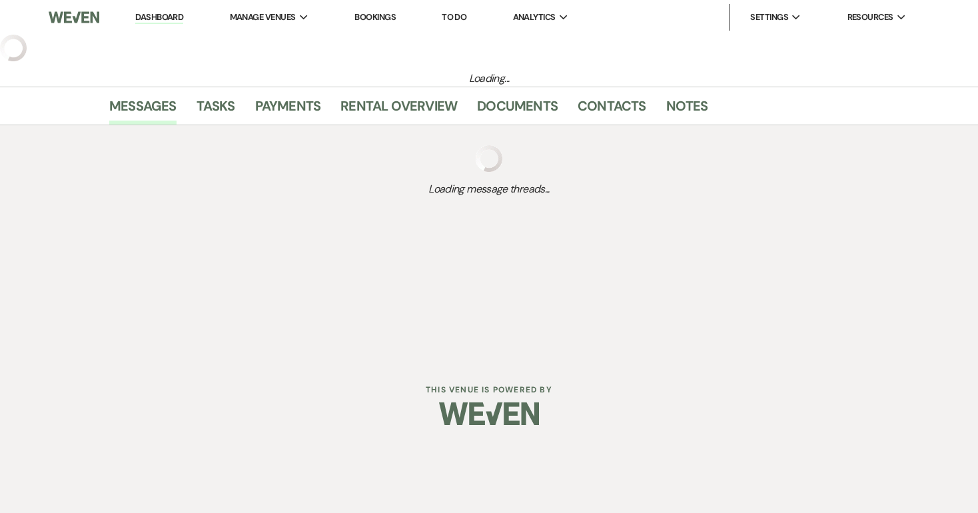
select select "4"
select select "5"
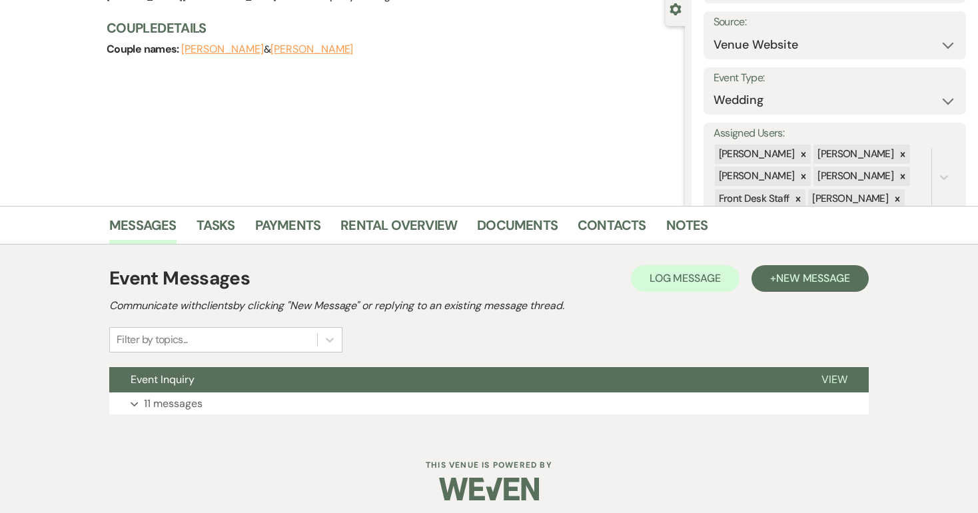
scroll to position [135, 0]
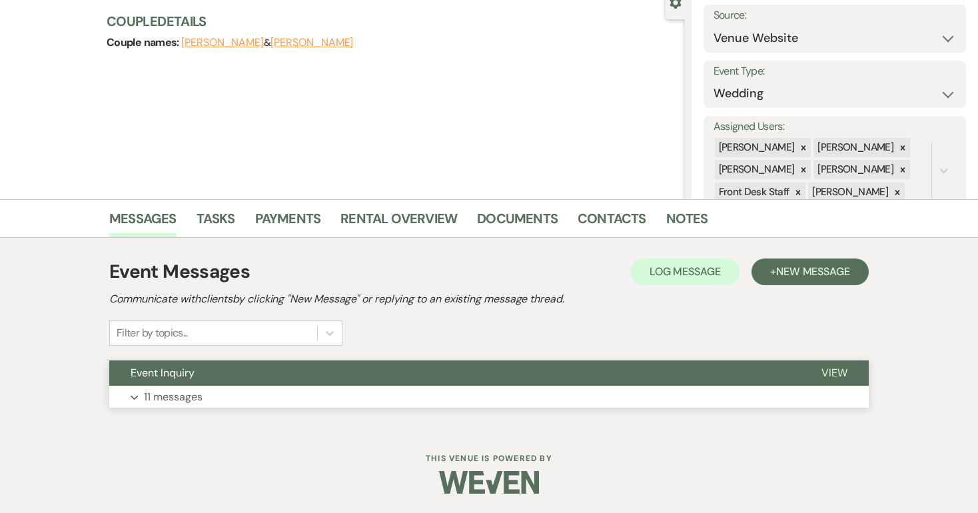
click at [170, 396] on p "11 messages" at bounding box center [173, 396] width 59 height 17
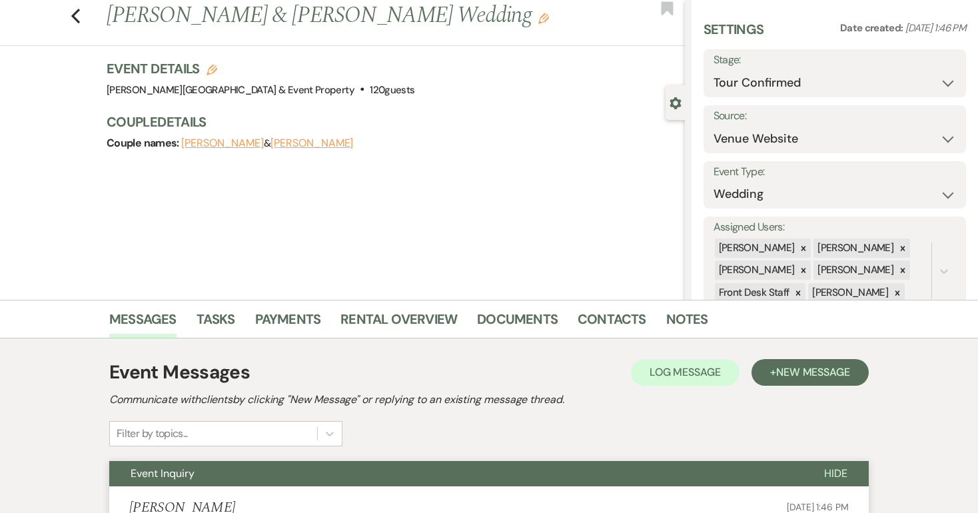
scroll to position [36, 0]
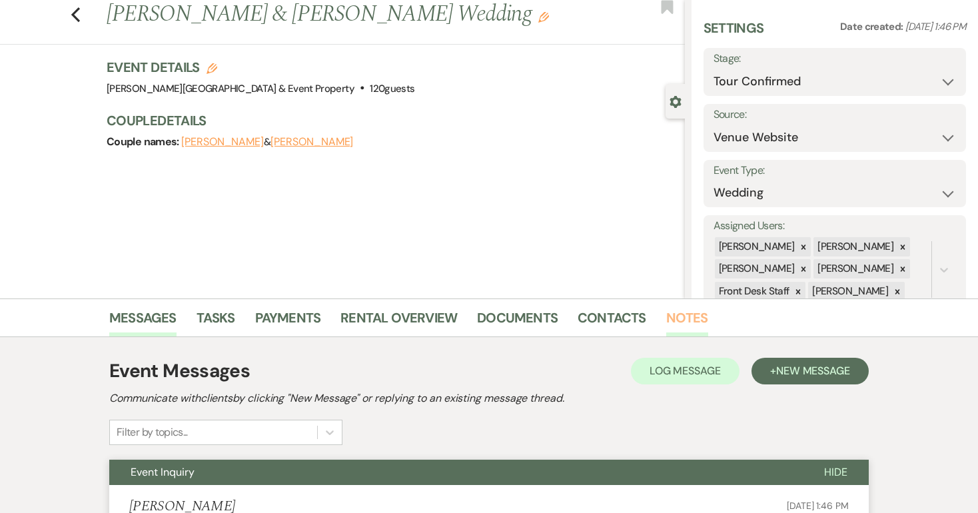
click at [676, 311] on link "Notes" at bounding box center [687, 321] width 42 height 29
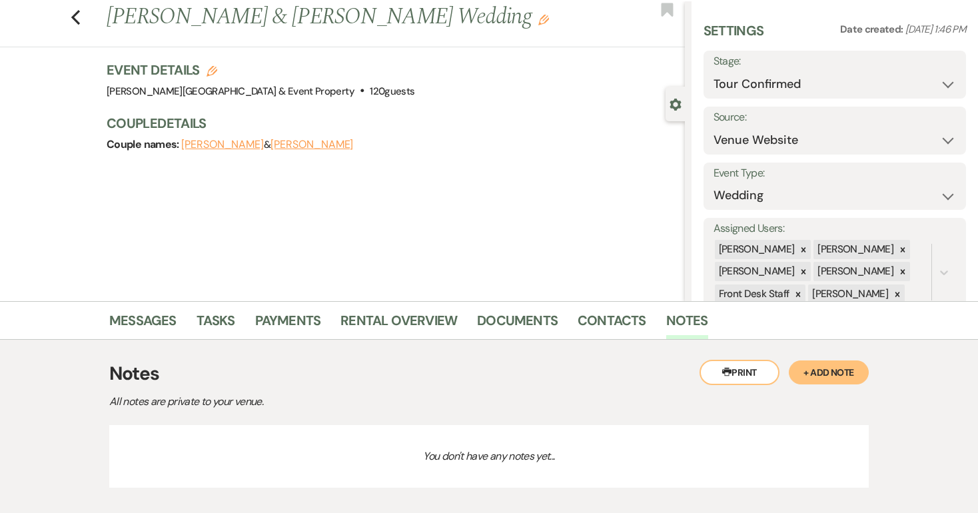
scroll to position [35, 0]
click at [849, 361] on button "+ Add Note" at bounding box center [829, 371] width 80 height 24
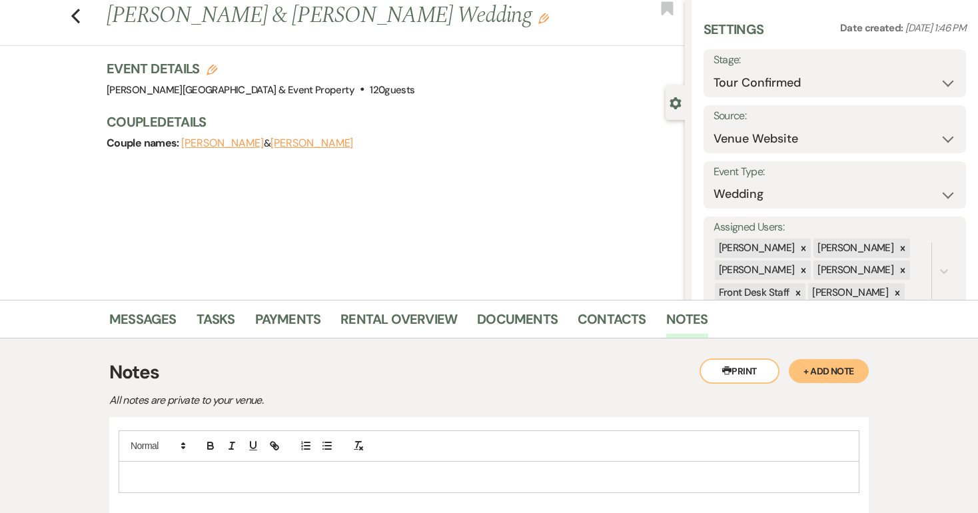
click at [221, 470] on p at bounding box center [489, 477] width 720 height 15
click at [232, 474] on p "Tour confirmed for [DATE]- seeing rooms if possible to view [DATE]." at bounding box center [489, 477] width 720 height 15
click at [484, 476] on p "Tour confirmed for [DATE]- visiting venue and seeing rooms if possible to view …" at bounding box center [489, 477] width 720 height 15
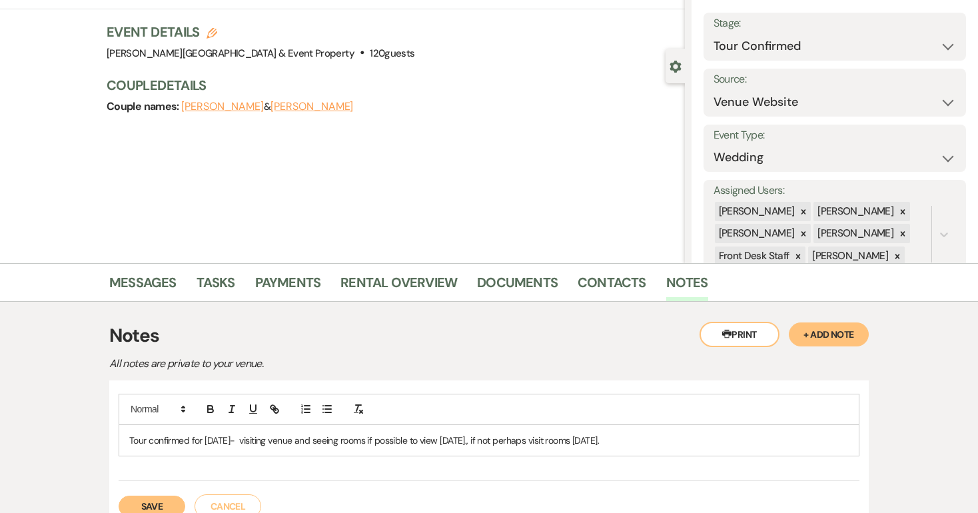
scroll to position [77, 0]
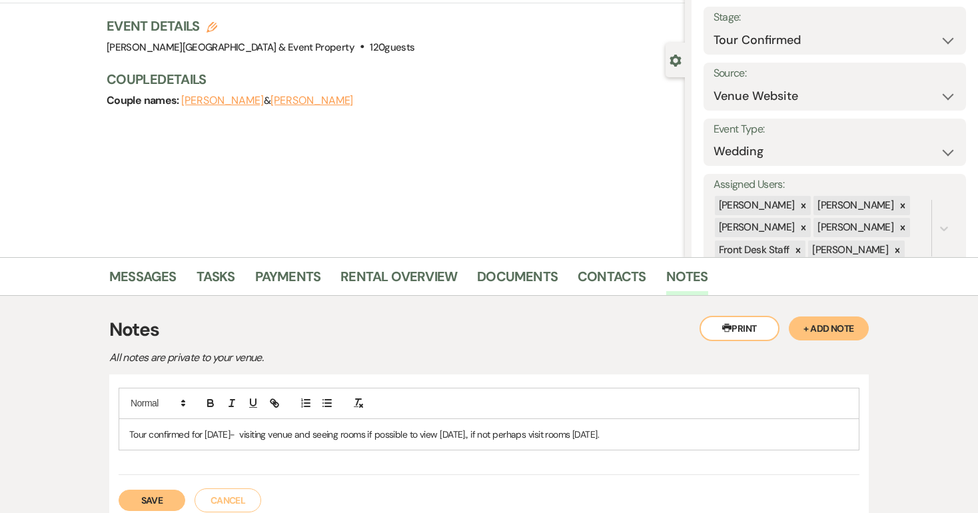
click at [826, 327] on button "+ Add Note" at bounding box center [829, 328] width 80 height 24
click at [154, 499] on button "Save" at bounding box center [152, 500] width 67 height 21
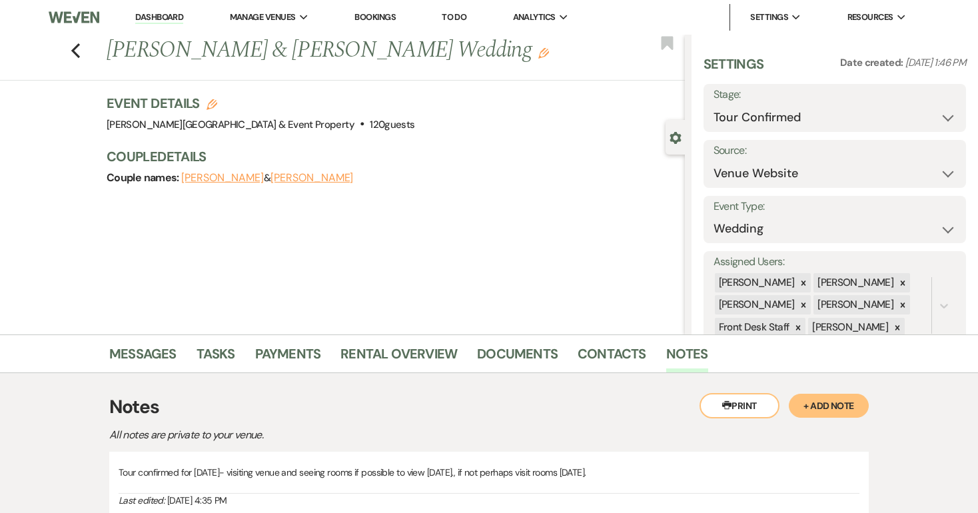
scroll to position [0, 0]
click at [76, 49] on icon "Previous" at bounding box center [76, 51] width 10 height 16
select select "4"
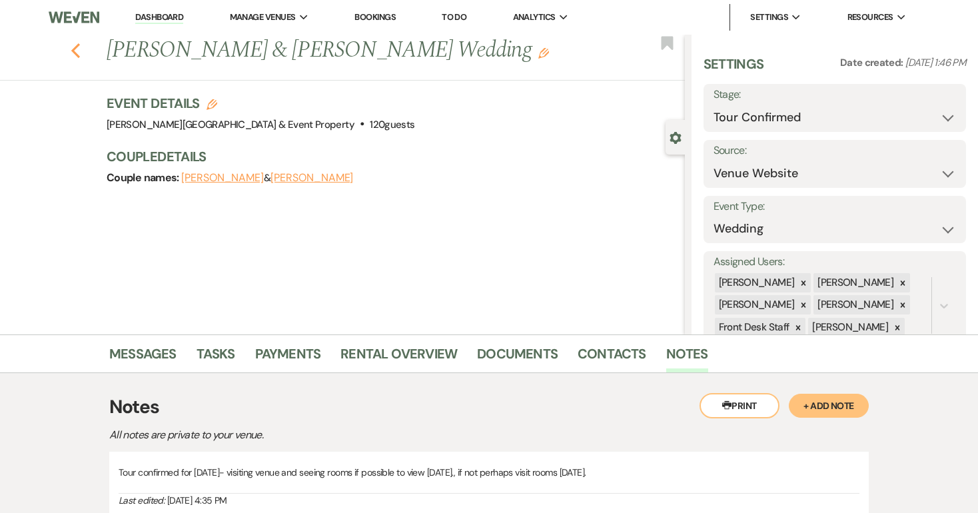
select select "4"
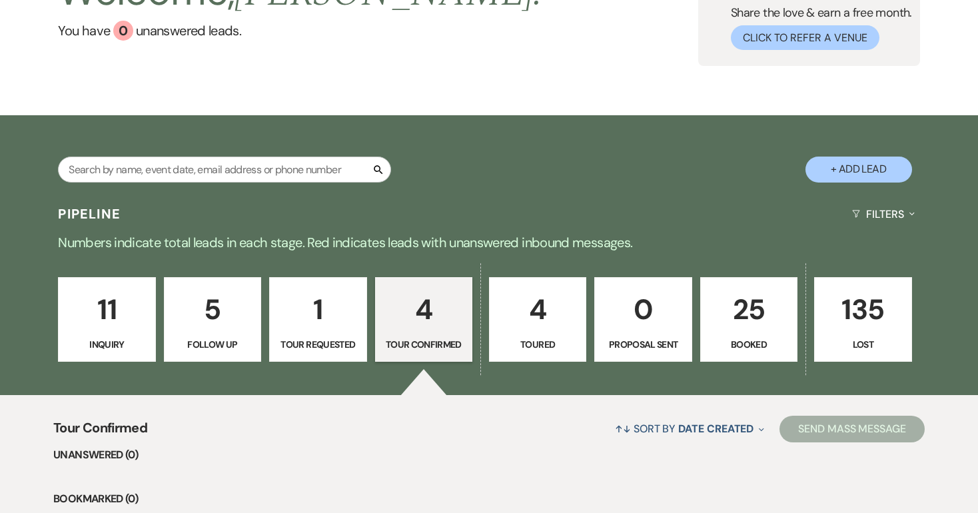
scroll to position [122, 0]
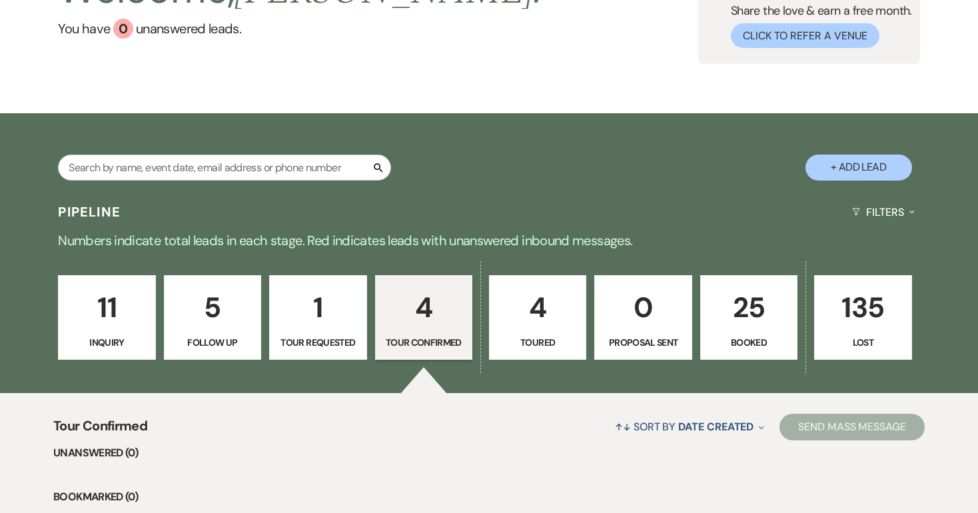
click at [540, 312] on p "4" at bounding box center [538, 307] width 80 height 45
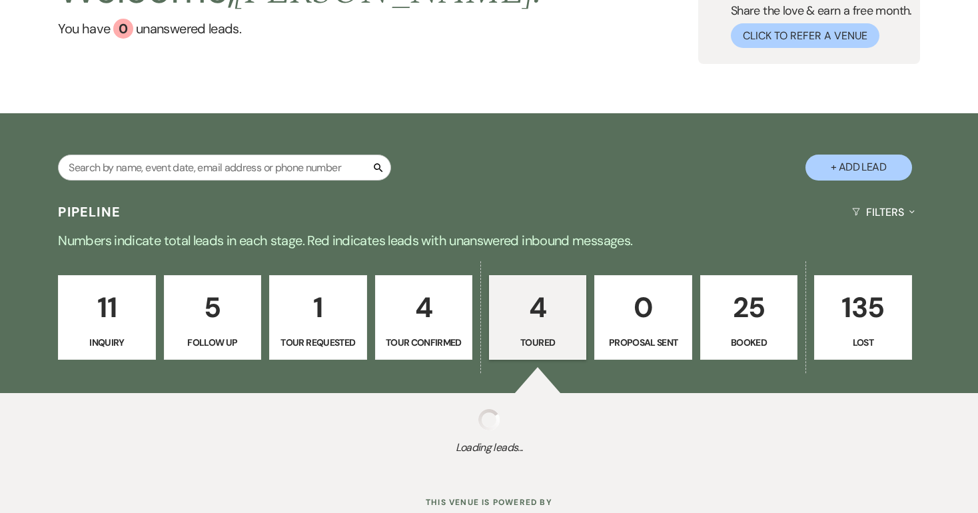
select select "5"
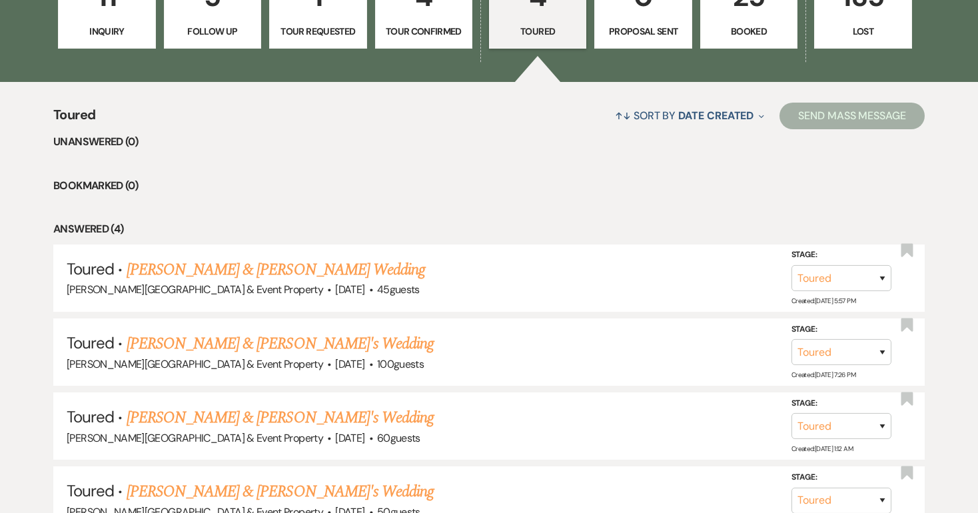
scroll to position [434, 0]
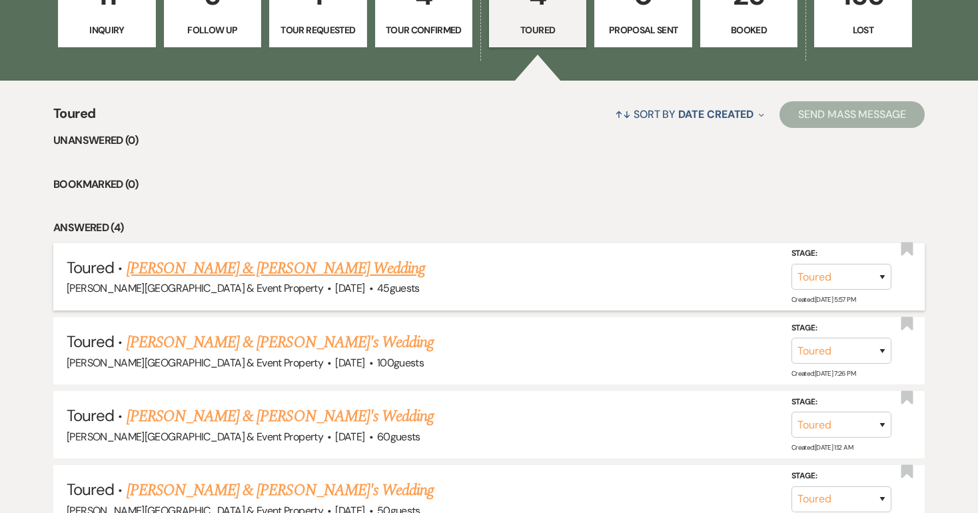
click at [310, 271] on link "[PERSON_NAME] & [PERSON_NAME] Wedding" at bounding box center [276, 268] width 298 height 24
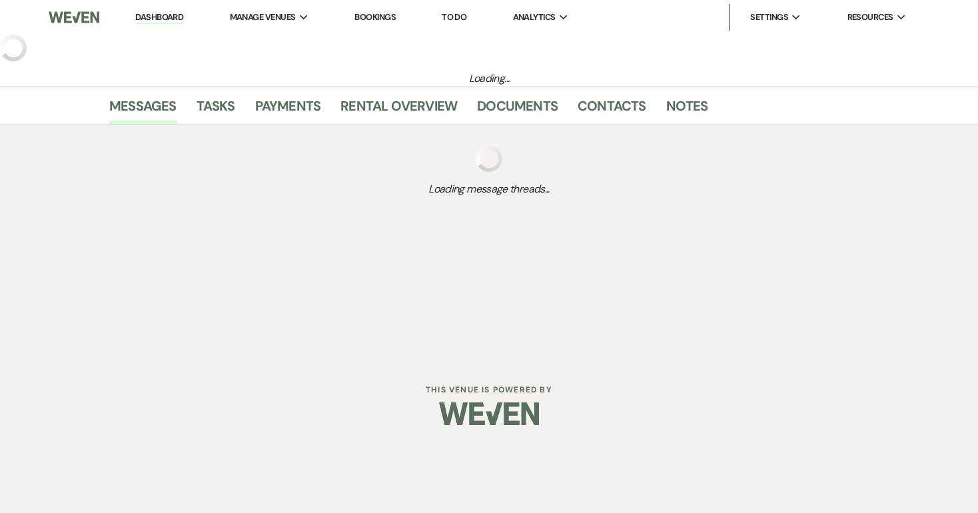
select select "5"
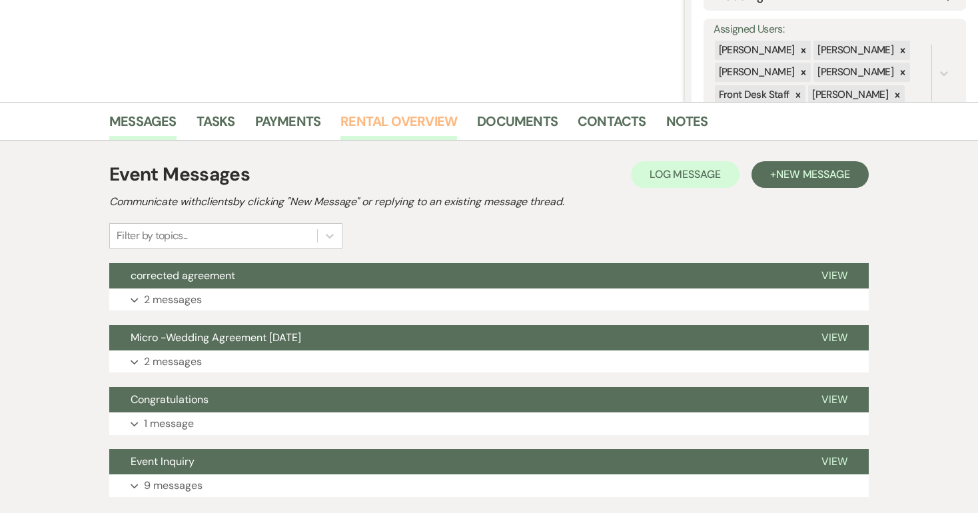
scroll to position [245, 0]
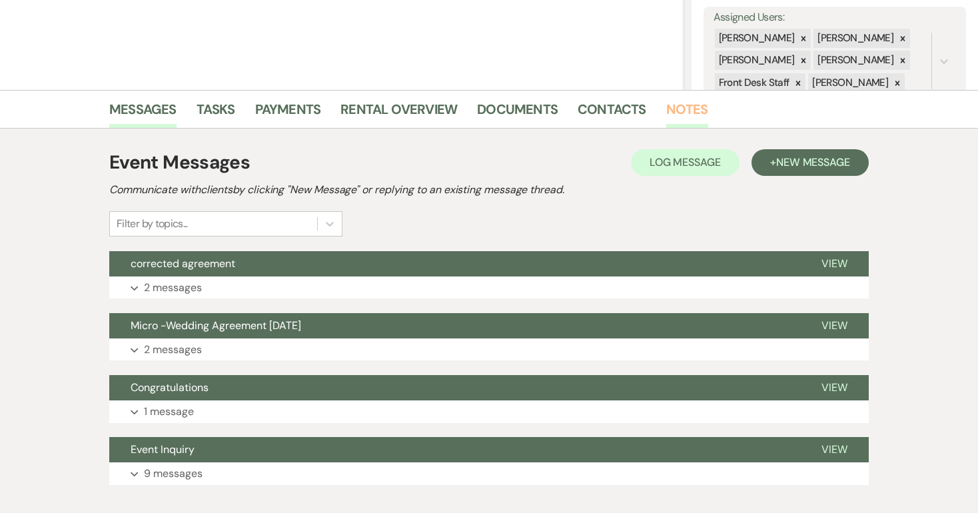
click at [668, 109] on link "Notes" at bounding box center [687, 113] width 42 height 29
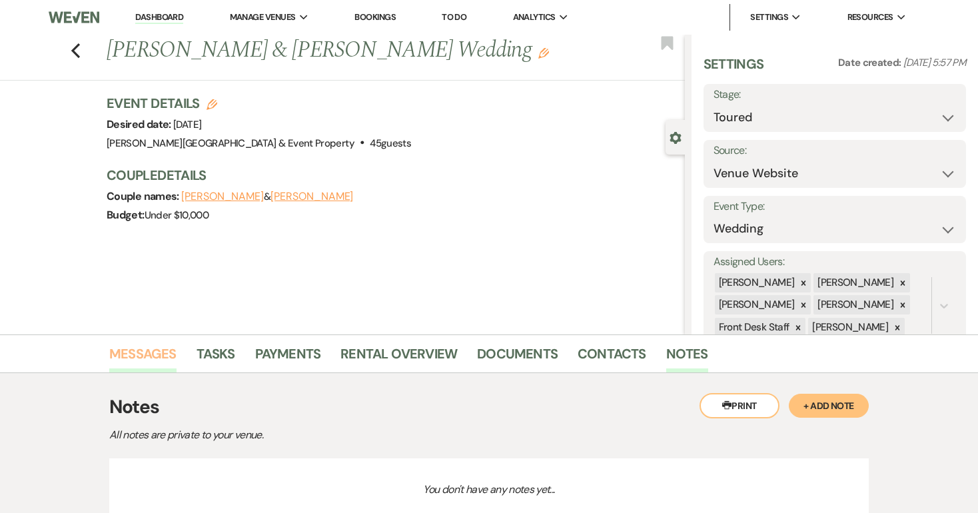
click at [151, 356] on link "Messages" at bounding box center [142, 357] width 67 height 29
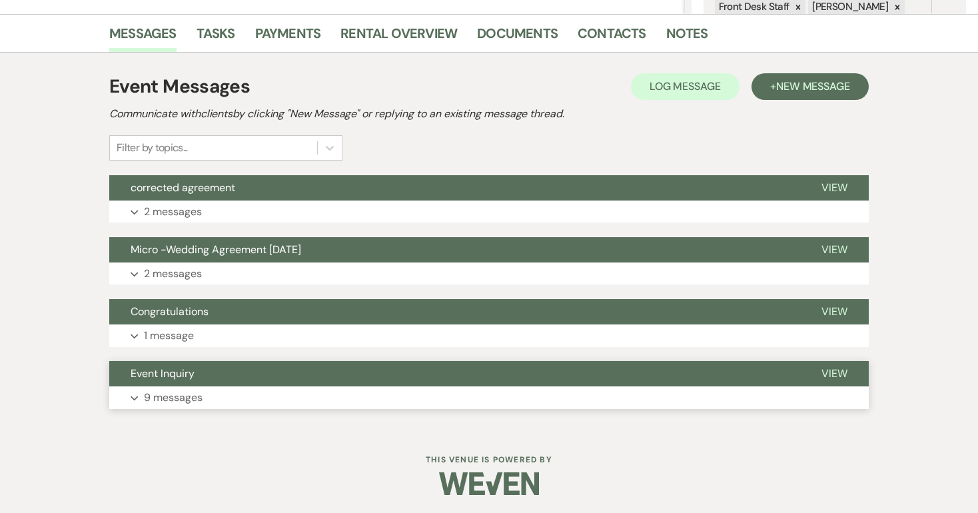
scroll to position [320, 0]
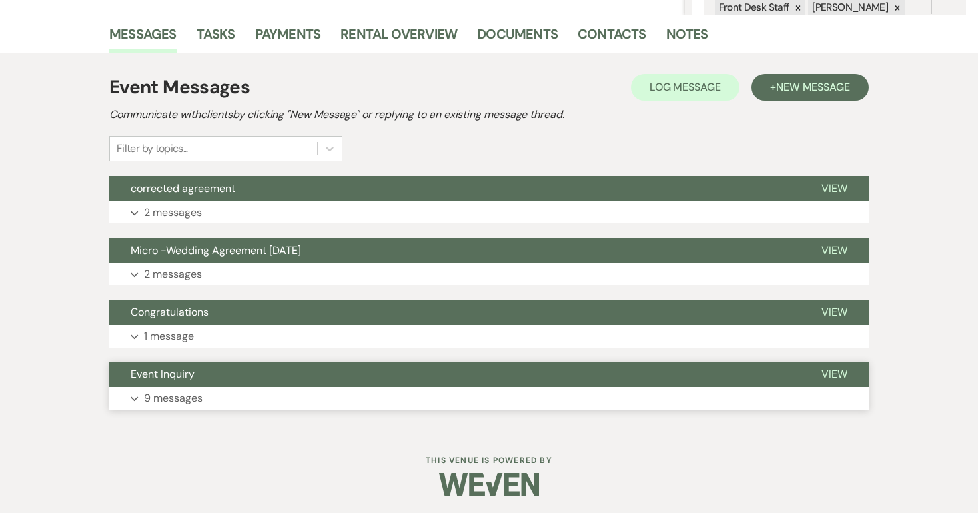
click at [171, 396] on p "9 messages" at bounding box center [173, 398] width 59 height 17
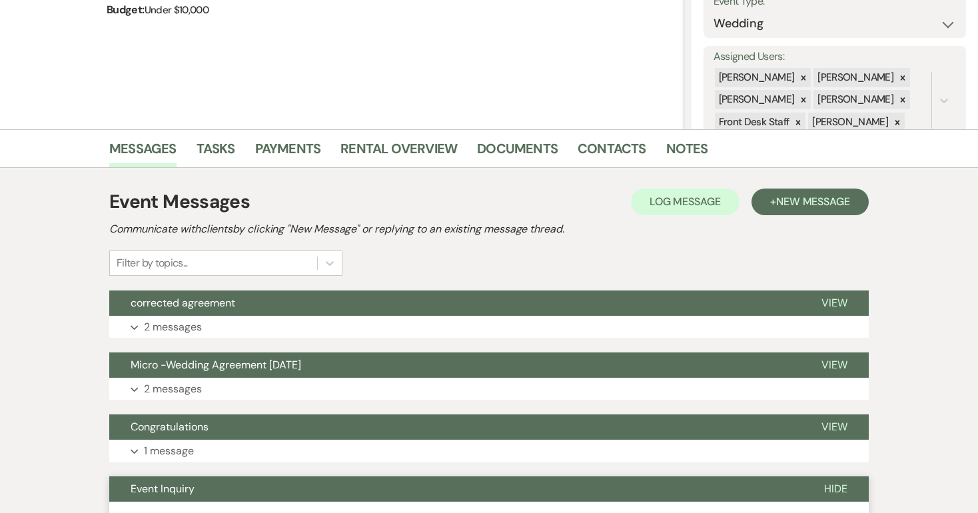
scroll to position [205, 0]
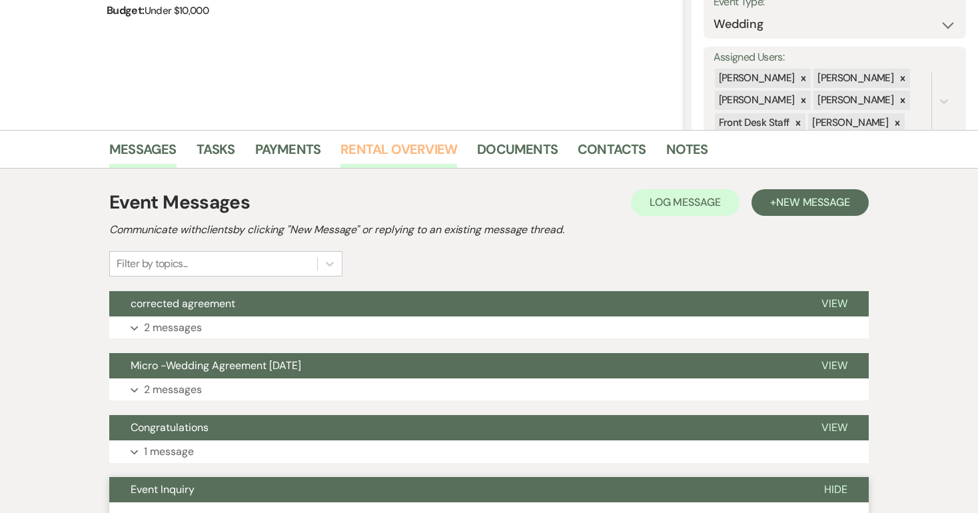
click at [407, 148] on link "Rental Overview" at bounding box center [398, 153] width 117 height 29
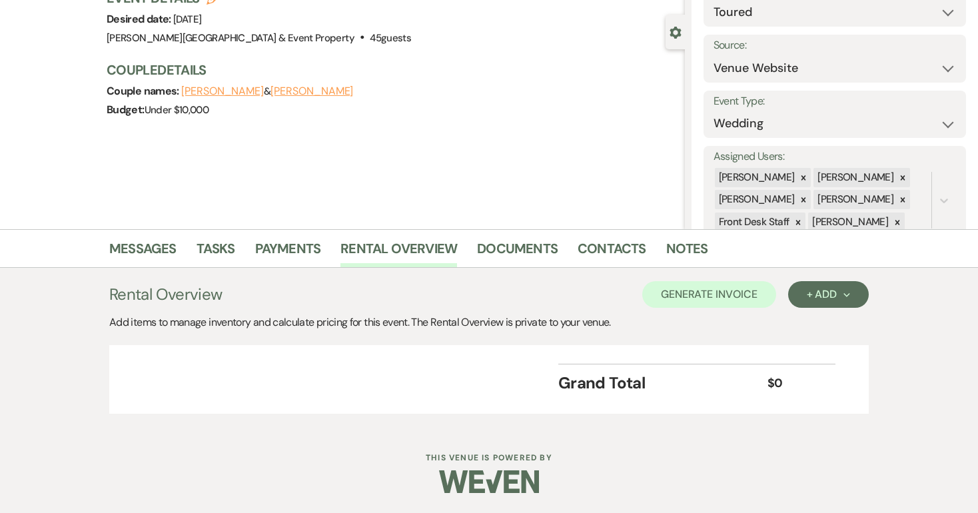
scroll to position [105, 0]
click at [507, 253] on link "Documents" at bounding box center [517, 253] width 81 height 29
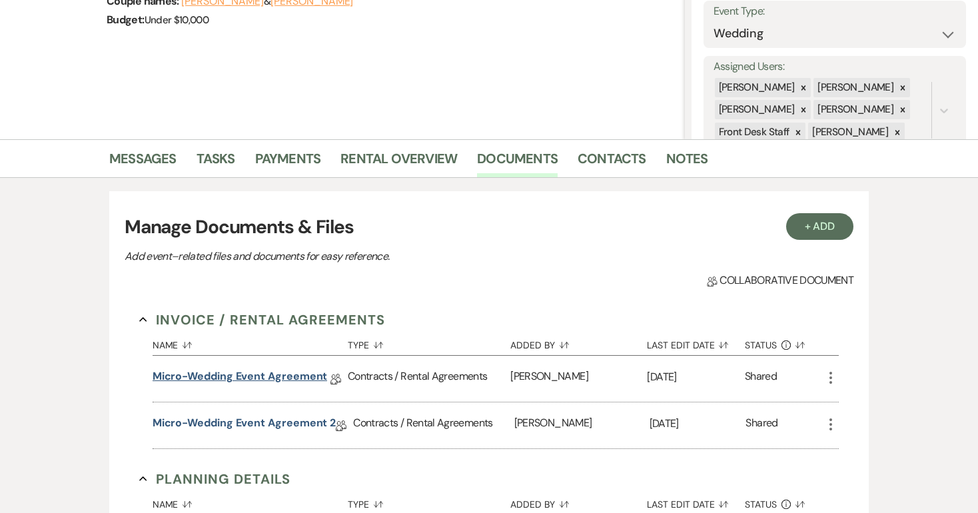
scroll to position [197, 0]
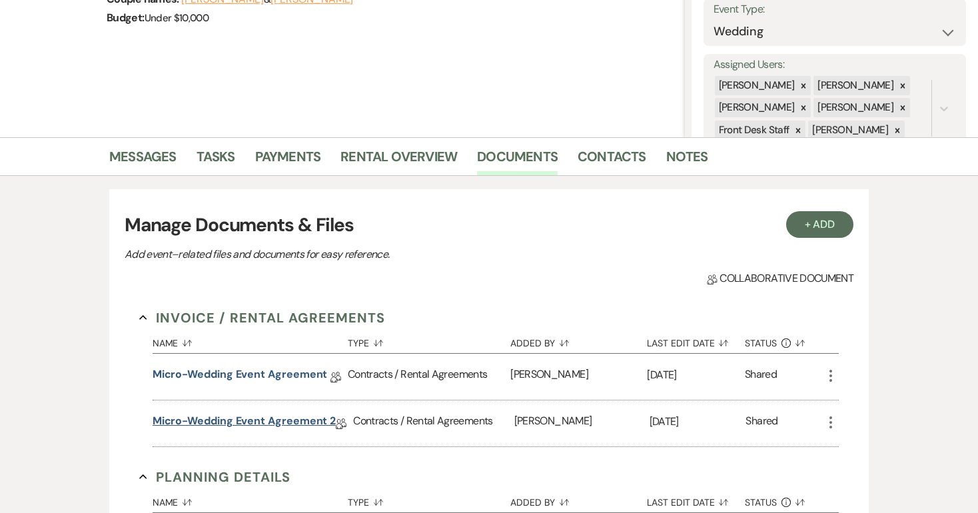
click at [285, 421] on link "Micro-Wedding Event Agreement 2" at bounding box center [245, 423] width 184 height 21
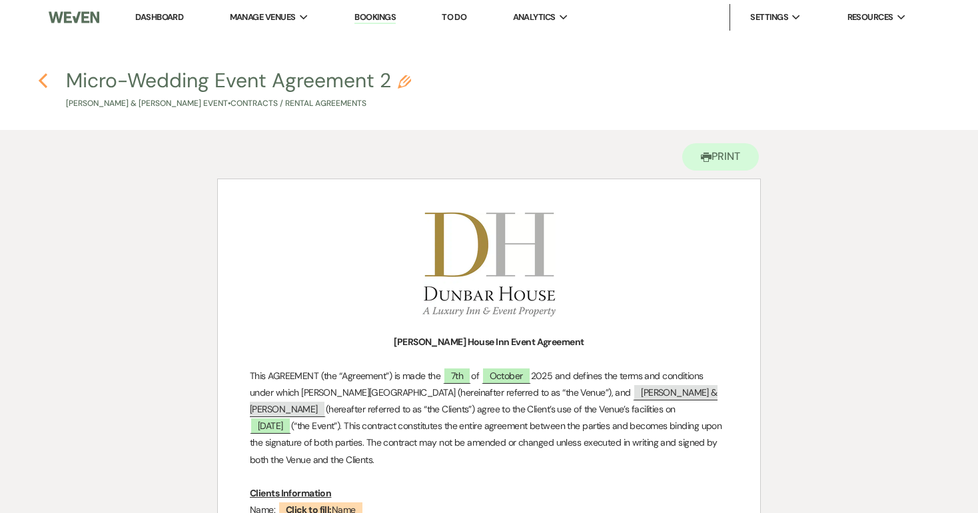
click at [44, 77] on use "button" at bounding box center [43, 80] width 9 height 15
select select "5"
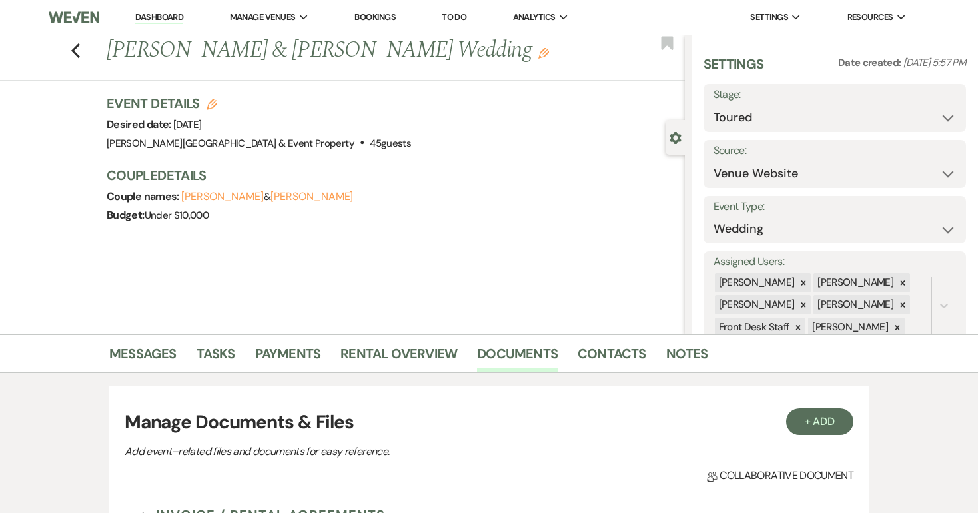
scroll to position [197, 0]
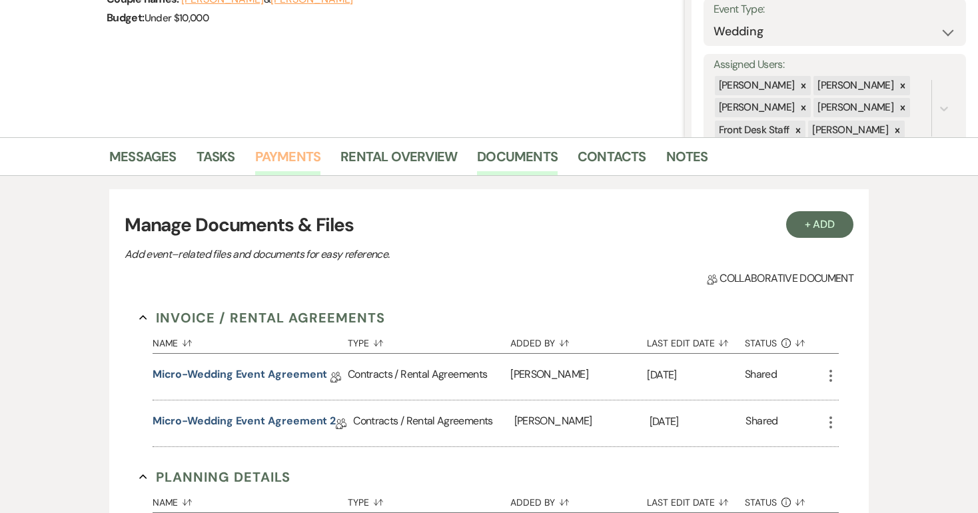
click at [278, 152] on link "Payments" at bounding box center [288, 160] width 66 height 29
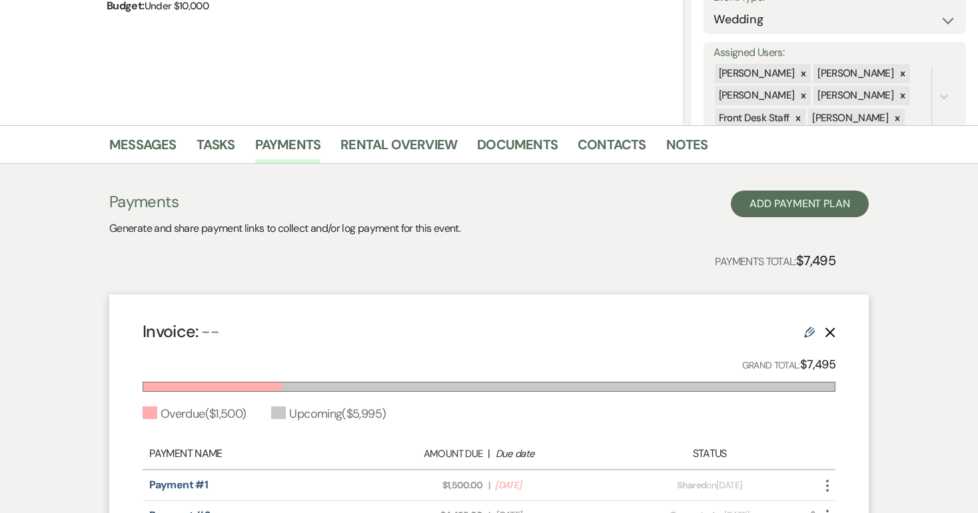
scroll to position [208, 0]
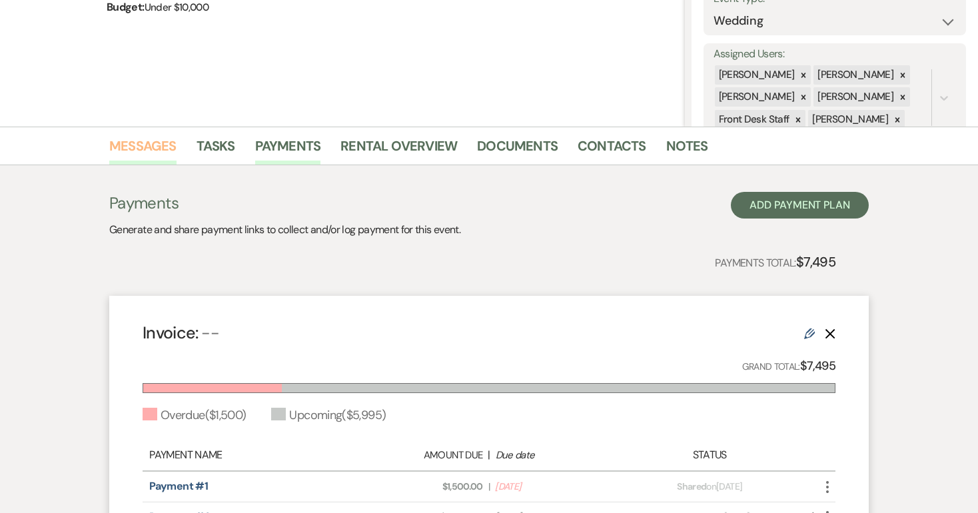
click at [162, 147] on link "Messages" at bounding box center [142, 149] width 67 height 29
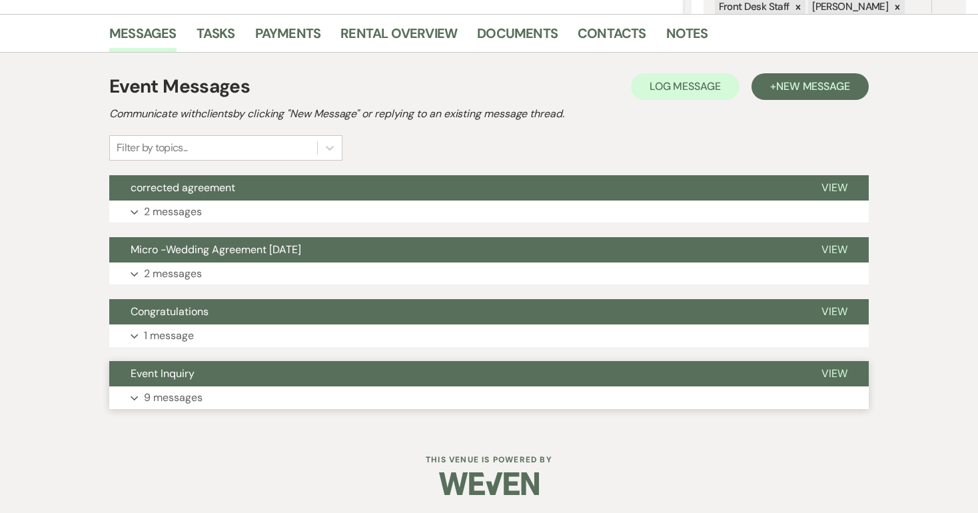
scroll to position [320, 0]
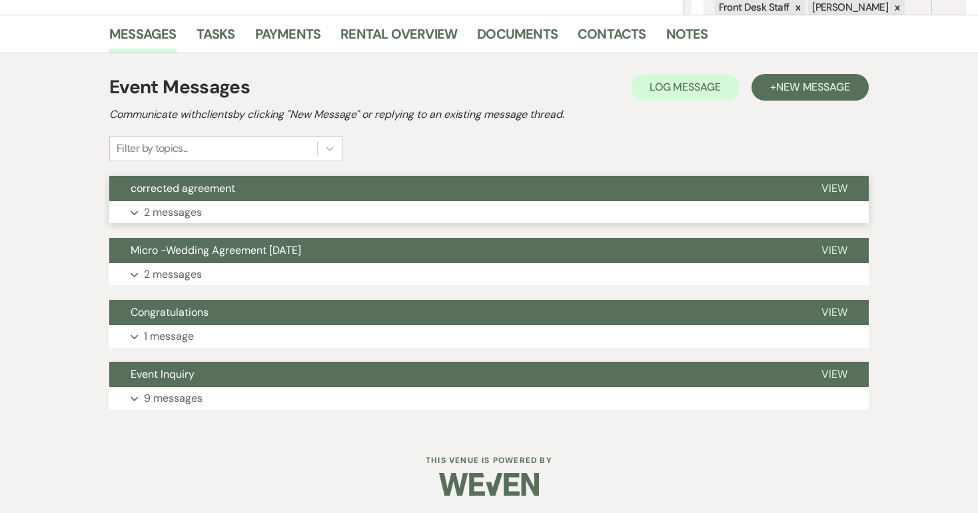
click at [184, 215] on p "2 messages" at bounding box center [173, 212] width 58 height 17
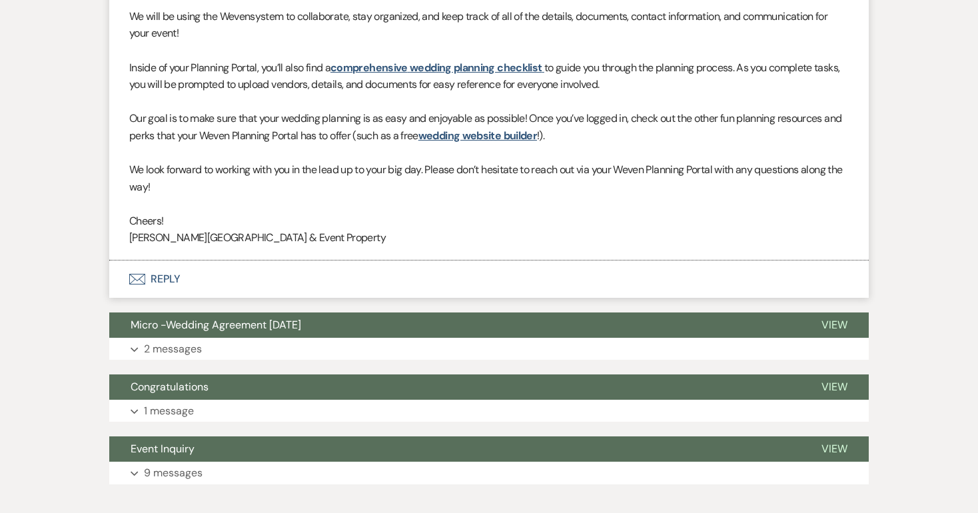
scroll to position [817, 0]
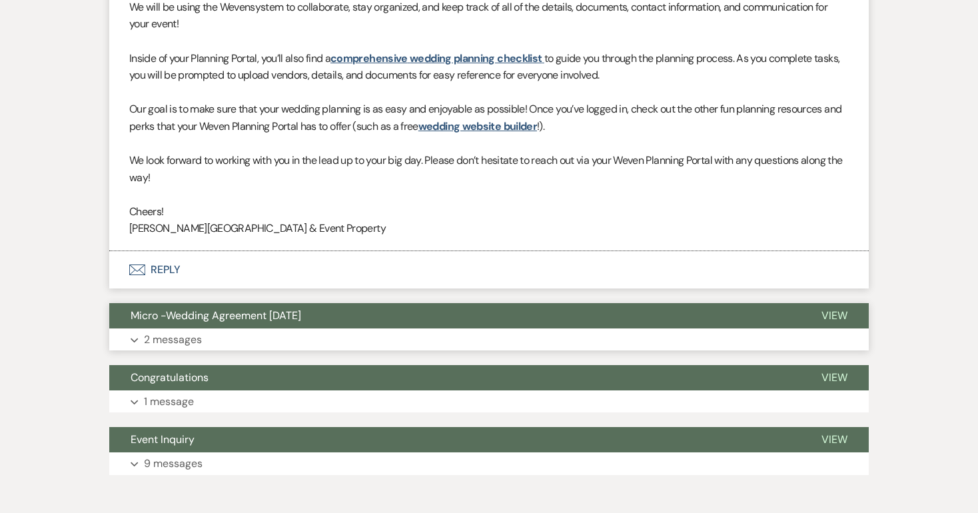
click at [183, 331] on p "2 messages" at bounding box center [173, 339] width 58 height 17
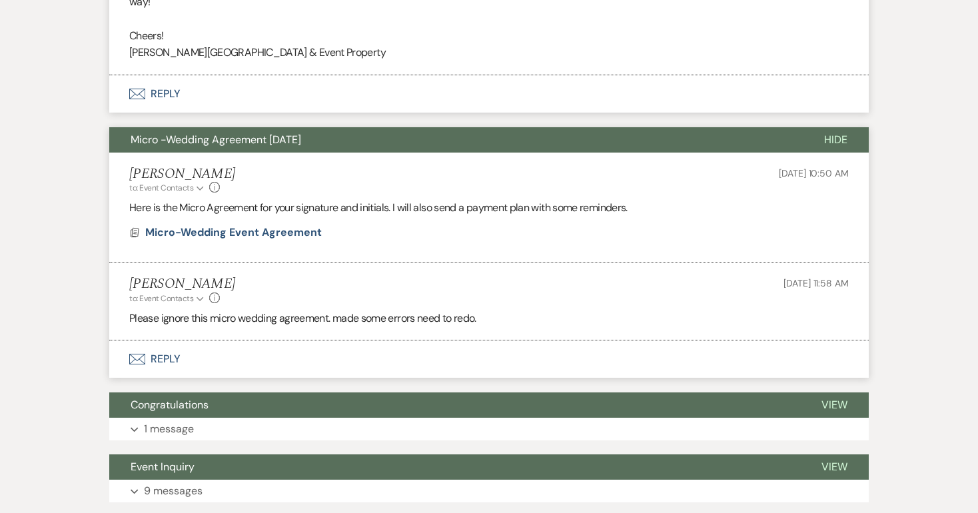
scroll to position [995, 0]
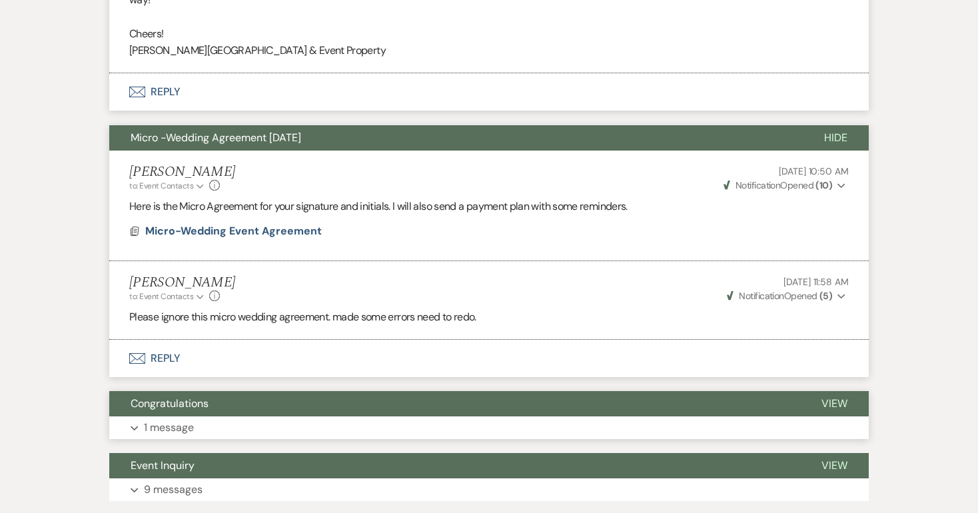
click at [179, 419] on p "1 message" at bounding box center [169, 427] width 50 height 17
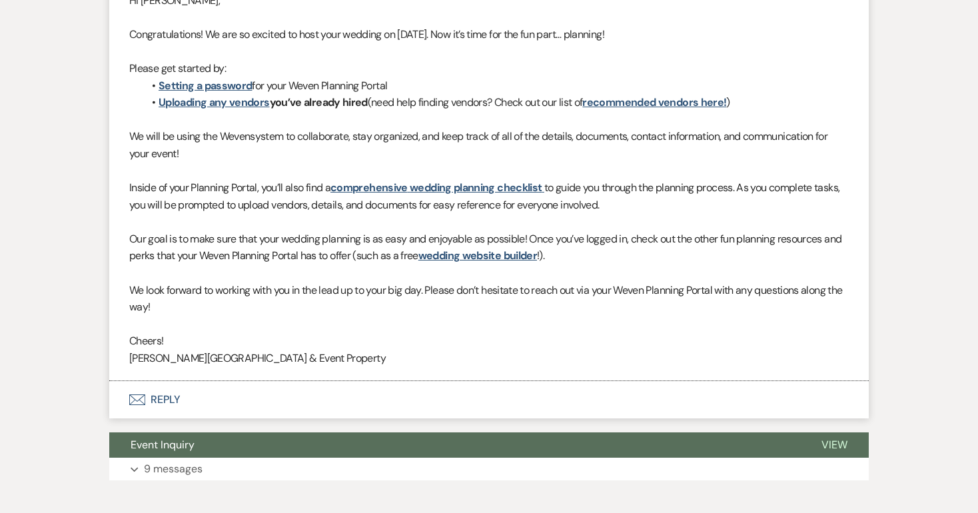
scroll to position [1485, 0]
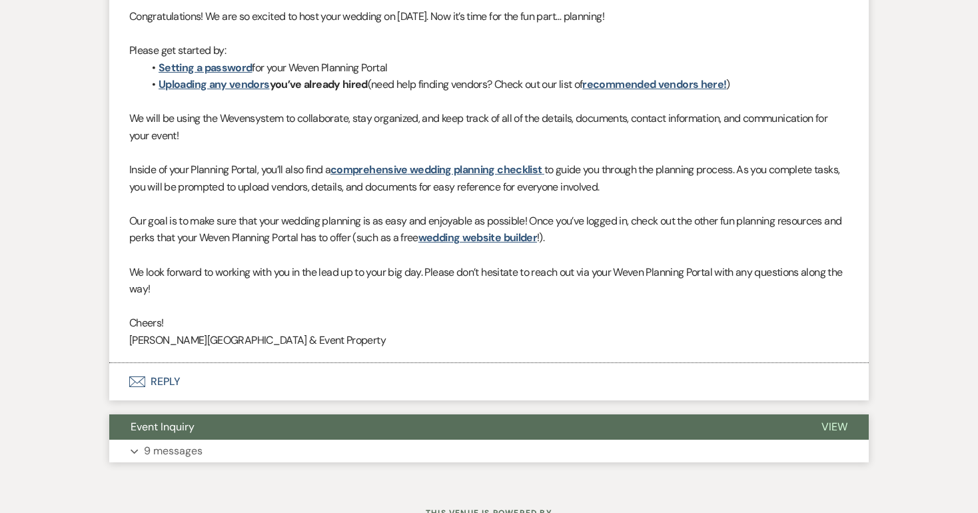
click at [176, 442] on p "9 messages" at bounding box center [173, 450] width 59 height 17
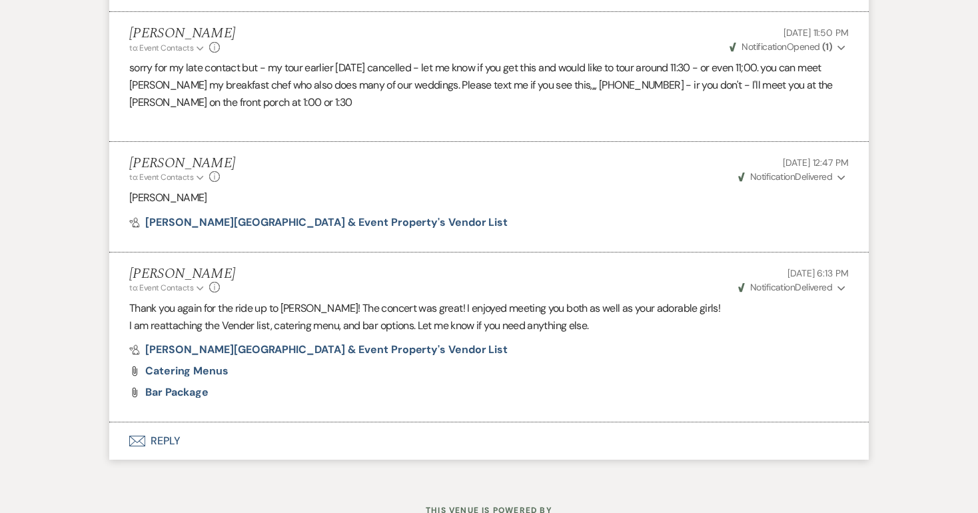
scroll to position [2766, 0]
click at [167, 424] on button "Envelope Reply" at bounding box center [489, 442] width 760 height 37
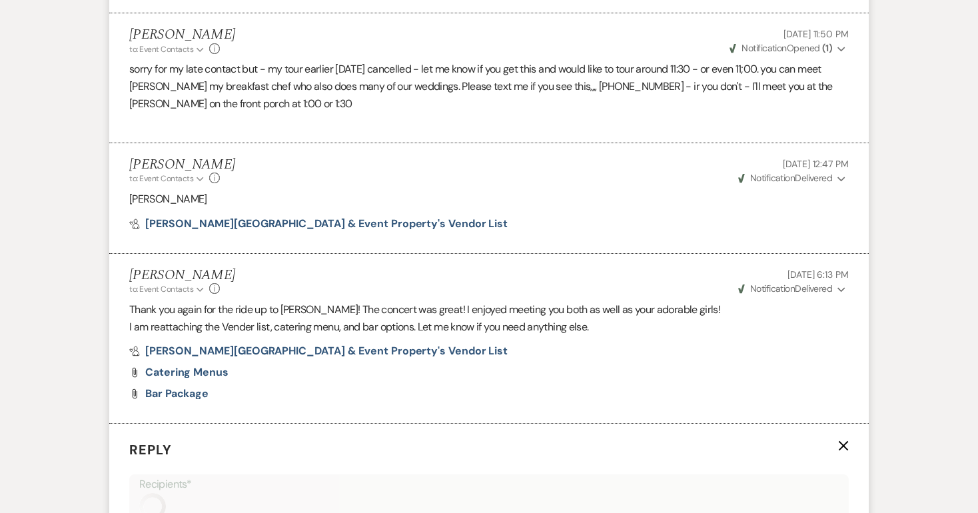
scroll to position [3041, 0]
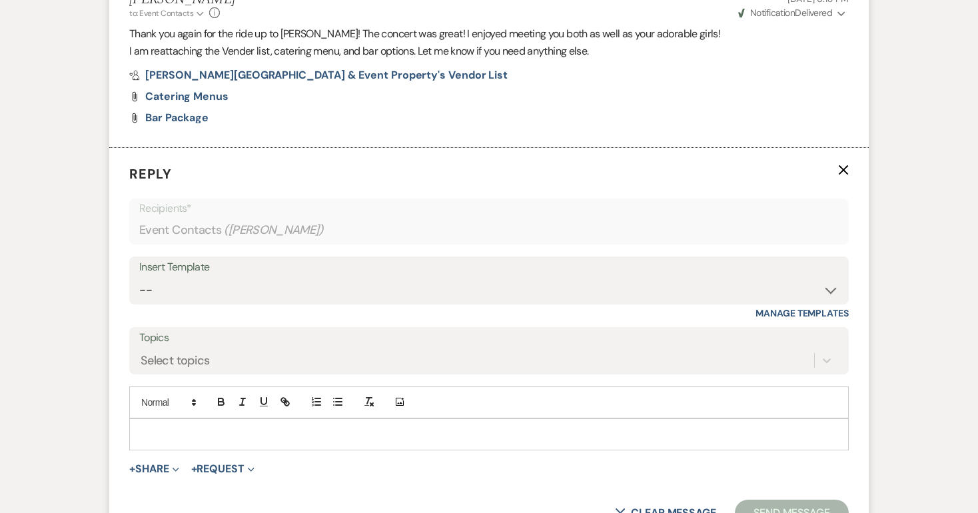
click at [171, 427] on p at bounding box center [489, 434] width 698 height 15
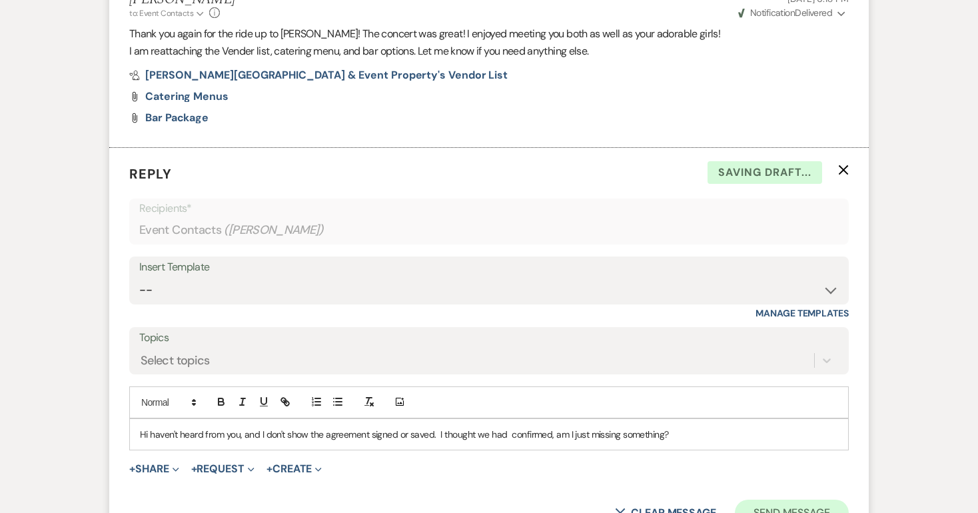
click at [783, 500] on button "Send Message" at bounding box center [792, 513] width 114 height 27
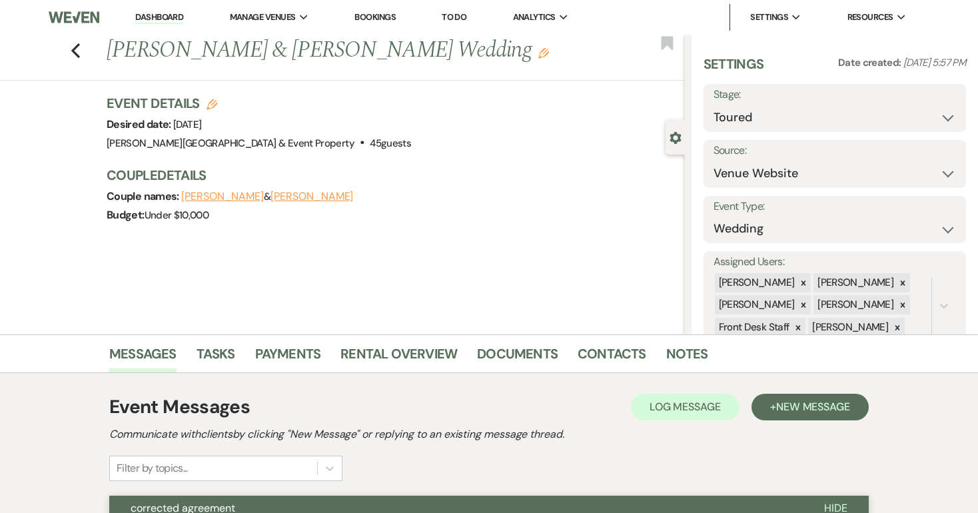
scroll to position [0, 0]
click at [682, 351] on link "Notes" at bounding box center [687, 357] width 42 height 29
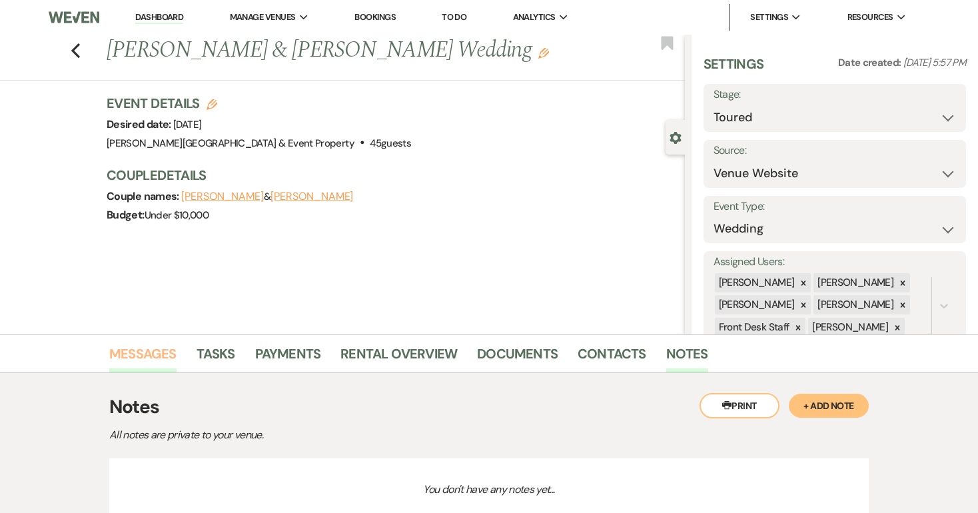
click at [139, 352] on link "Messages" at bounding box center [142, 357] width 67 height 29
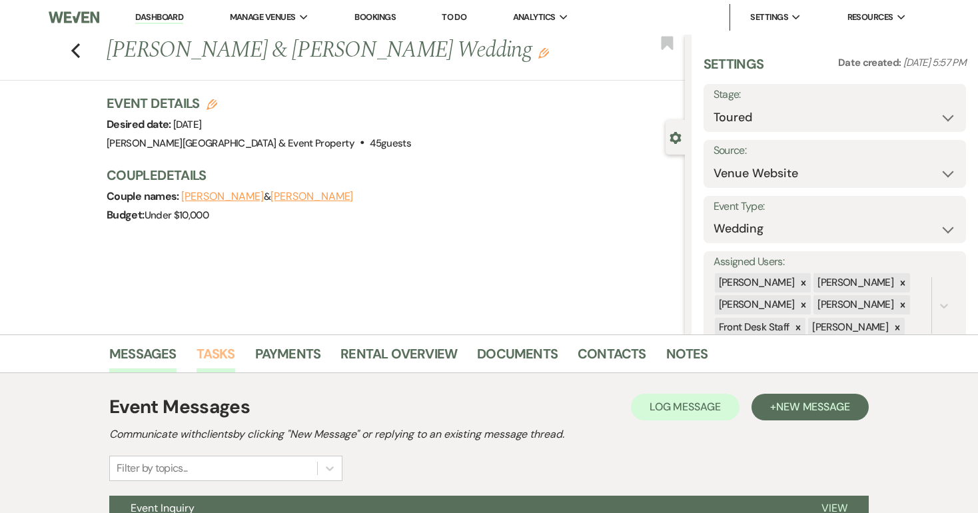
click at [217, 351] on link "Tasks" at bounding box center [216, 357] width 39 height 29
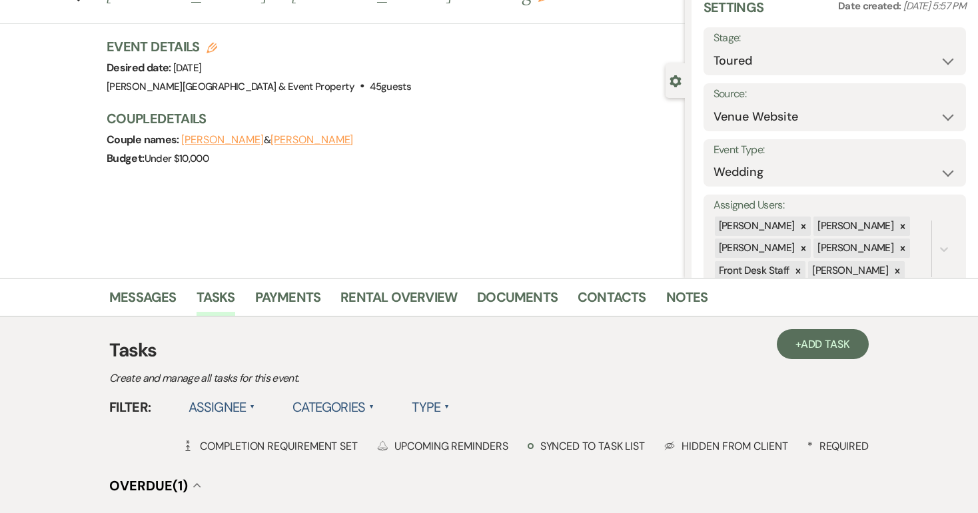
scroll to position [55, 0]
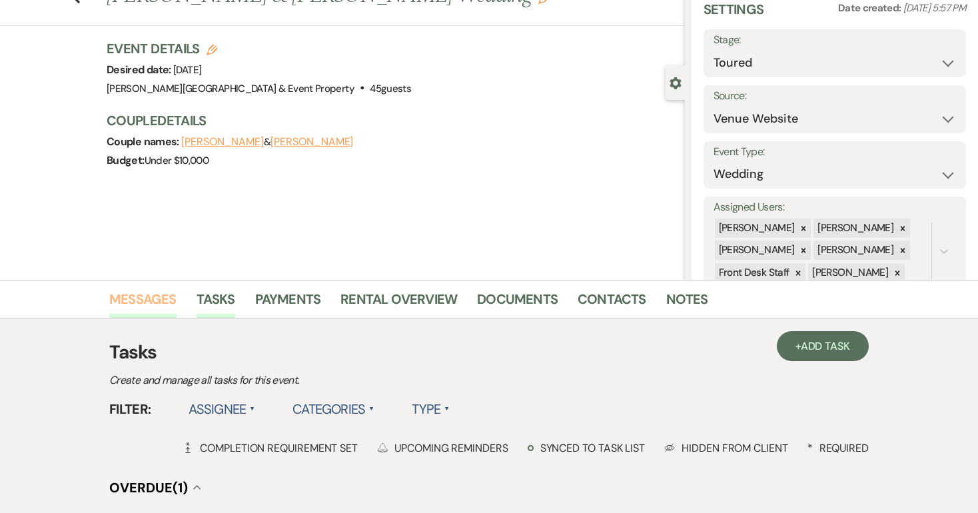
click at [155, 300] on link "Messages" at bounding box center [142, 302] width 67 height 29
